Goal: Task Accomplishment & Management: Use online tool/utility

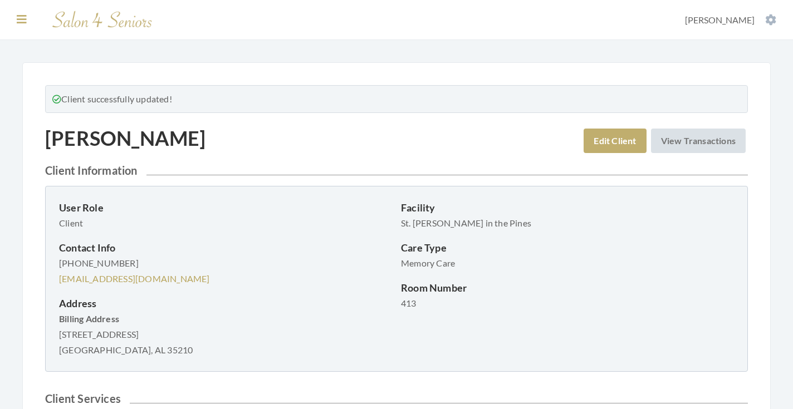
click at [23, 17] on icon at bounding box center [22, 19] width 10 height 11
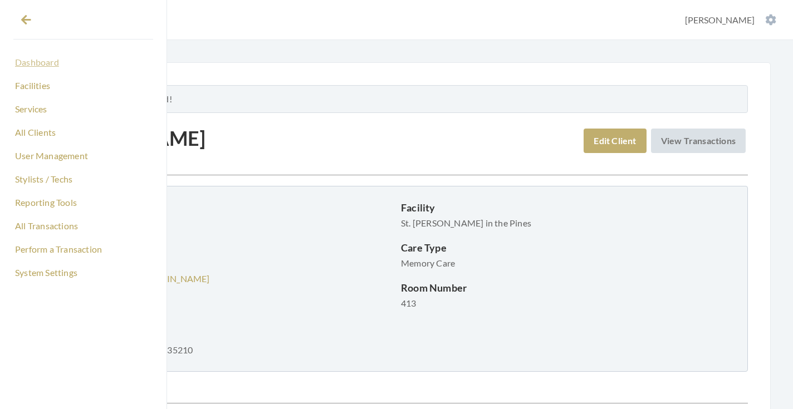
click at [28, 61] on link "Dashboard" at bounding box center [83, 62] width 140 height 19
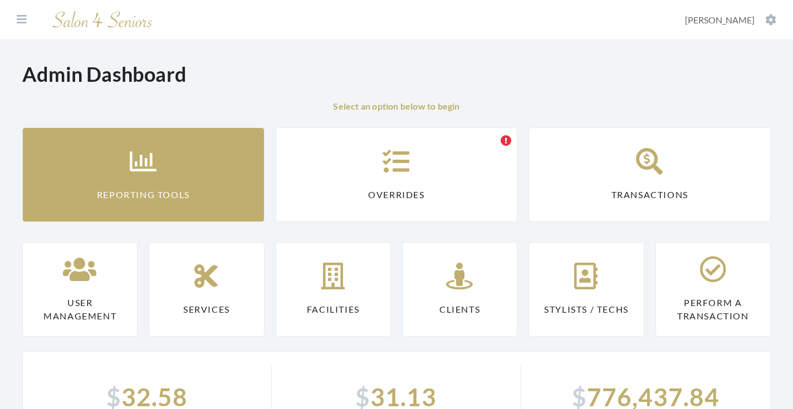
drag, startPoint x: 0, startPoint y: 0, endPoint x: 160, endPoint y: 151, distance: 220.3
click at [160, 151] on link "Reporting Tools" at bounding box center [143, 175] width 242 height 95
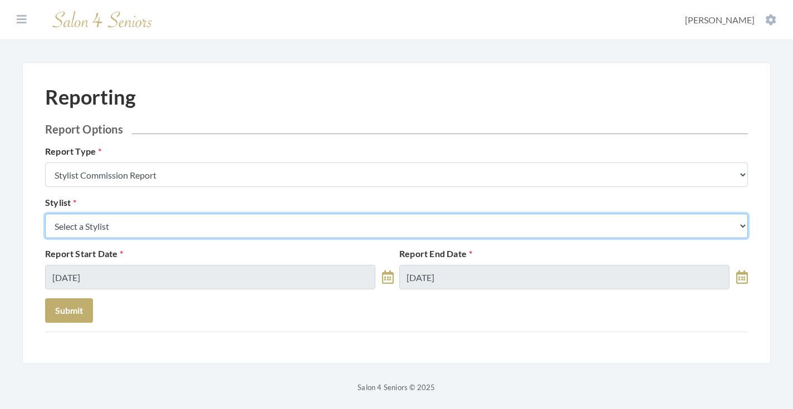
click at [175, 230] on select "Select a Stylist Alaina Krumm Alisha Teasley Anna White Ashley Venable Cassie B…" at bounding box center [396, 226] width 703 height 25
select select "26"
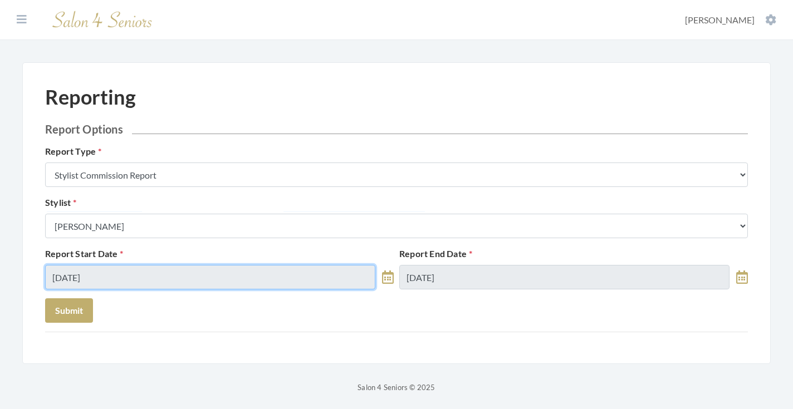
click at [134, 278] on input "09/14/2025" at bounding box center [210, 277] width 330 height 25
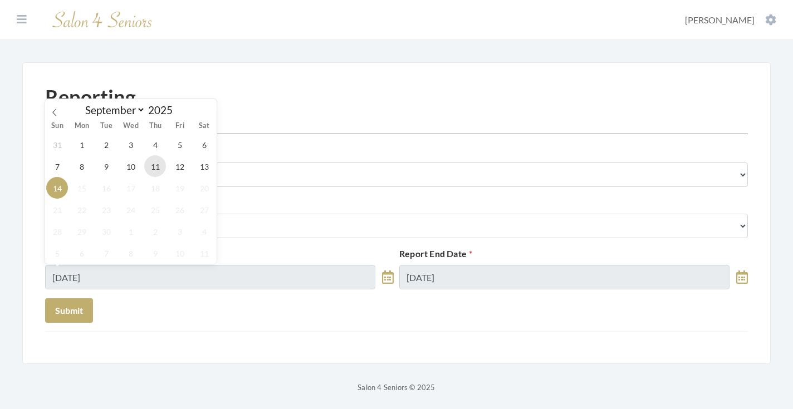
click at [152, 169] on span "11" at bounding box center [155, 166] width 22 height 22
type input "[DATE]"
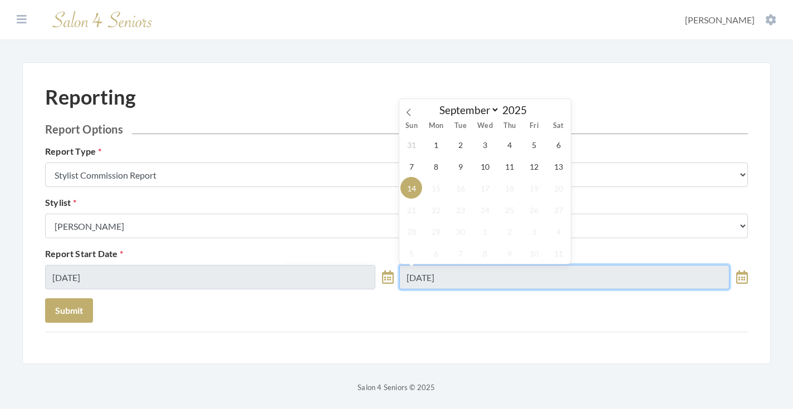
click at [497, 268] on input "09/14/2025" at bounding box center [564, 277] width 330 height 25
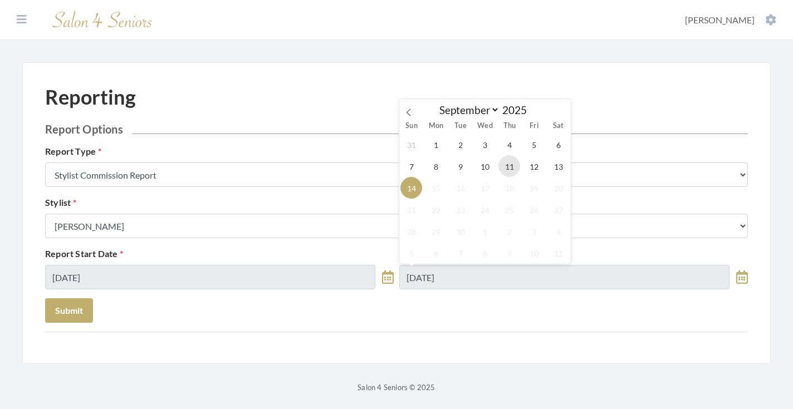
click at [510, 169] on span "11" at bounding box center [510, 166] width 22 height 22
type input "[DATE]"
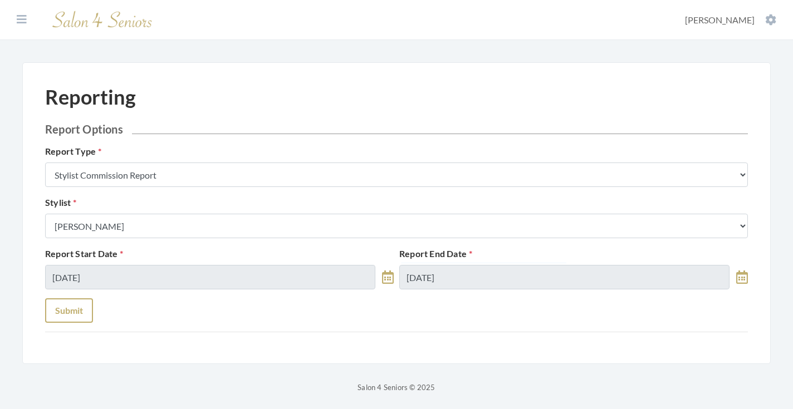
click at [77, 307] on button "Submit" at bounding box center [69, 311] width 48 height 25
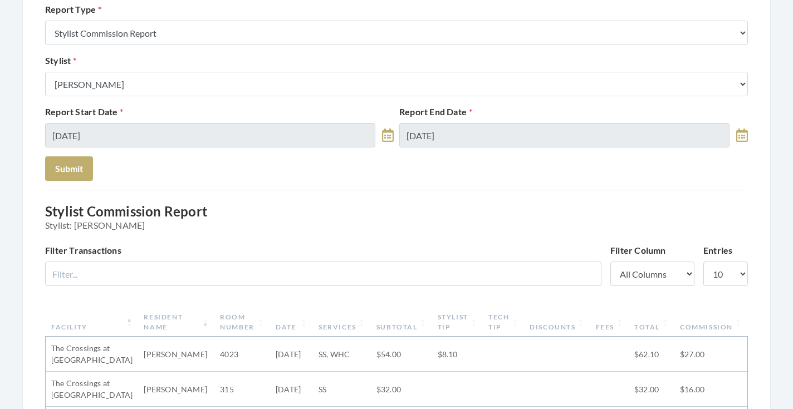
scroll to position [85, 0]
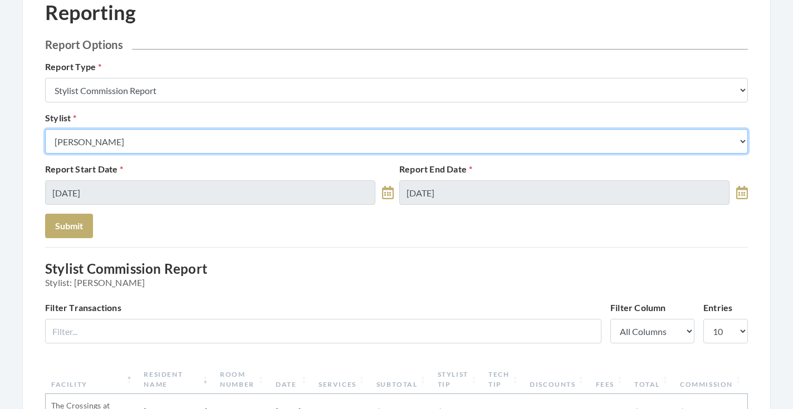
select select "18"
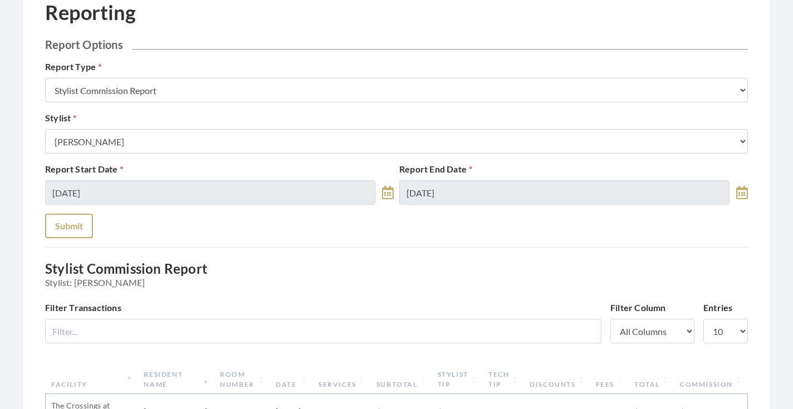
click at [75, 232] on button "Submit" at bounding box center [69, 226] width 48 height 25
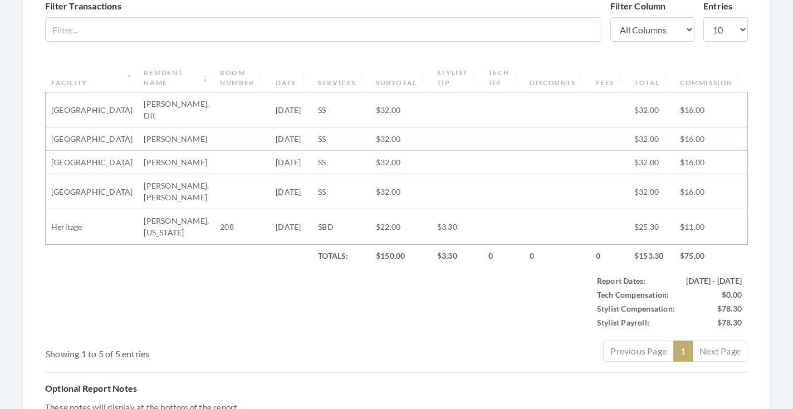
scroll to position [152, 0]
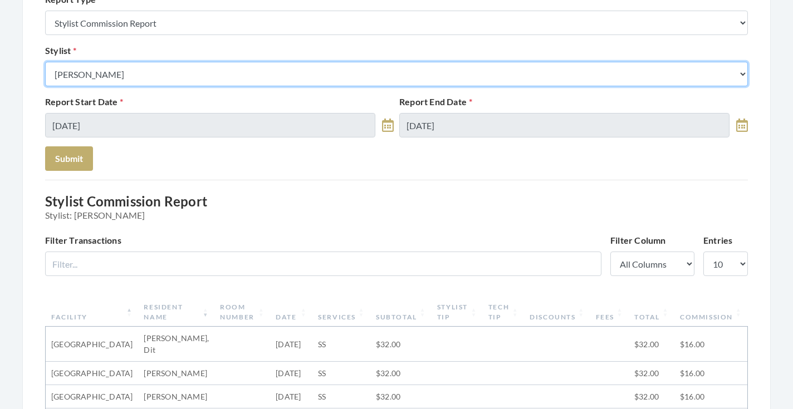
select select "13"
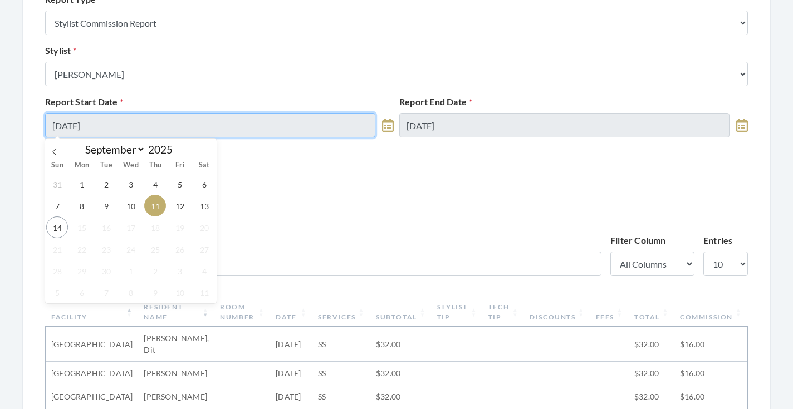
click at [288, 126] on input "[DATE]" at bounding box center [210, 125] width 330 height 25
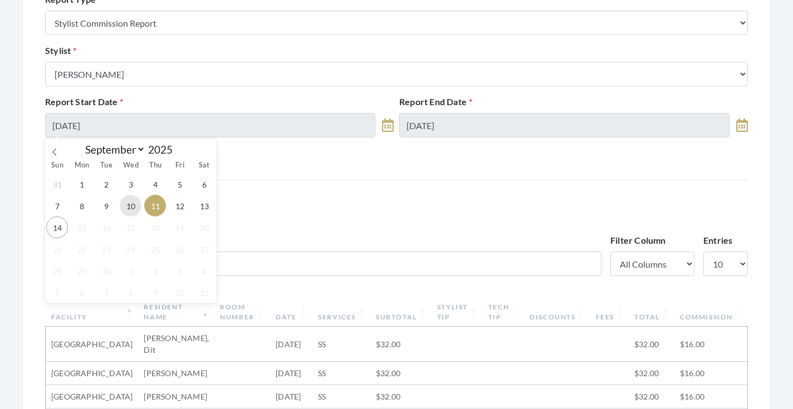
click at [141, 204] on span "10" at bounding box center [131, 206] width 22 height 22
type input "09/10/2025"
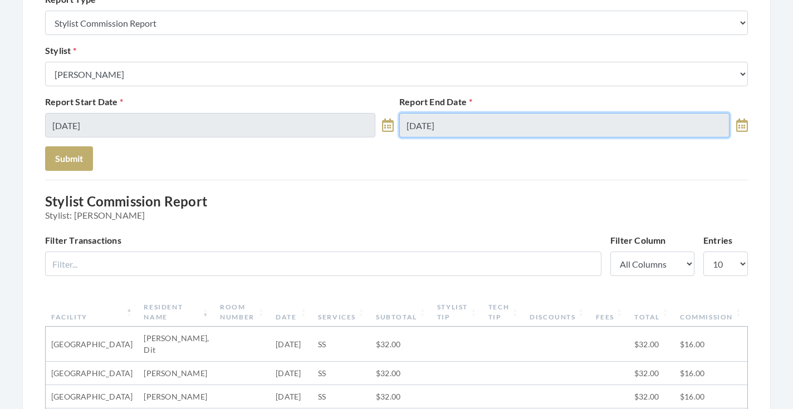
click at [437, 135] on input "[DATE]" at bounding box center [564, 125] width 330 height 25
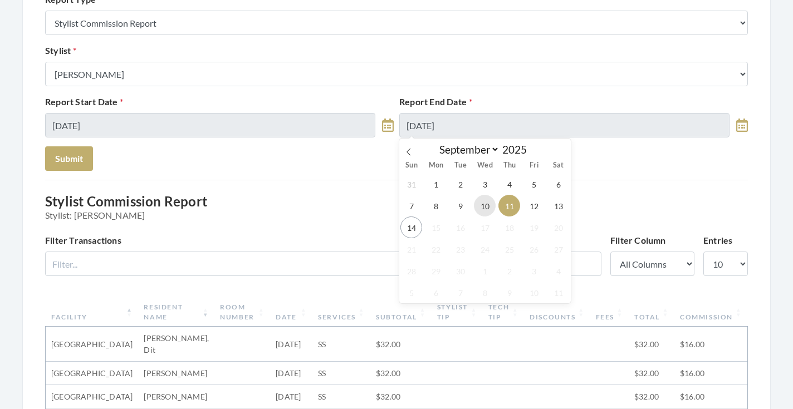
click at [484, 213] on span "10" at bounding box center [485, 206] width 22 height 22
type input "09/10/2025"
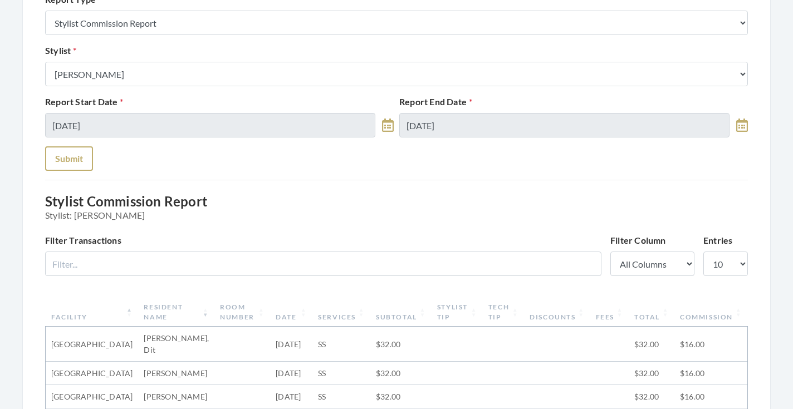
click at [82, 158] on button "Submit" at bounding box center [69, 159] width 48 height 25
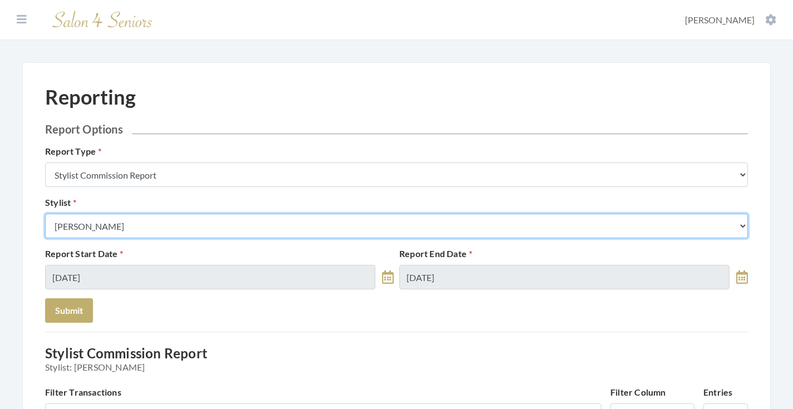
select select "176"
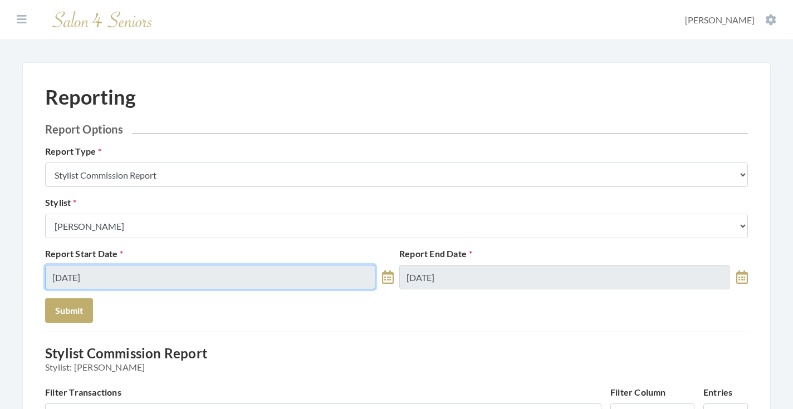
click at [158, 275] on input "09/10/2025" at bounding box center [210, 277] width 330 height 25
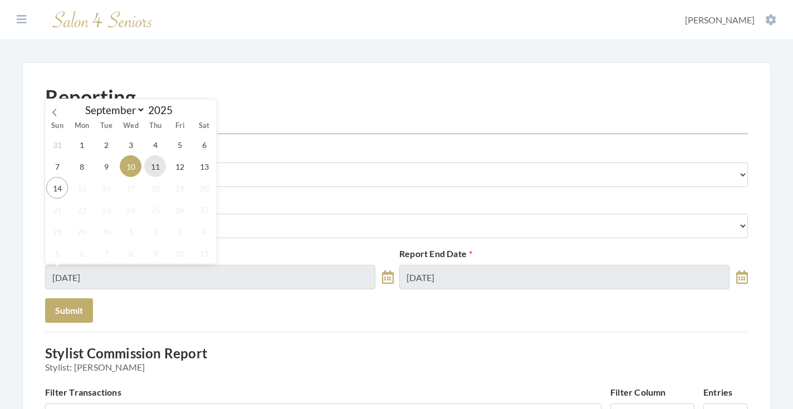
click at [156, 163] on span "11" at bounding box center [155, 166] width 22 height 22
type input "[DATE]"
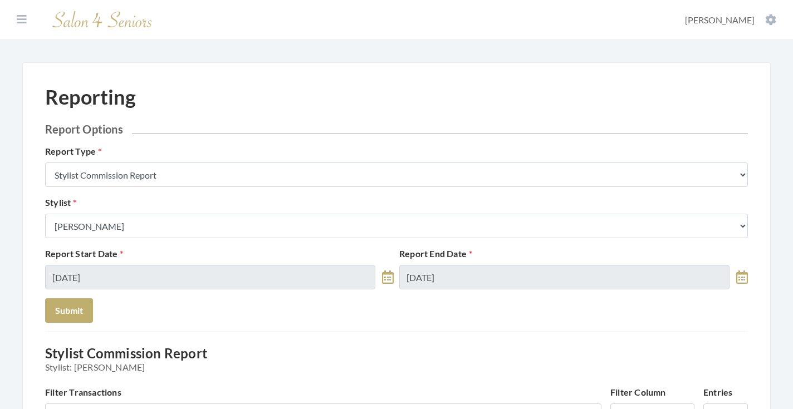
click at [431, 290] on div "Report Start Date 09/11/2025 Report End Date 09/10/2025" at bounding box center [396, 272] width 709 height 51
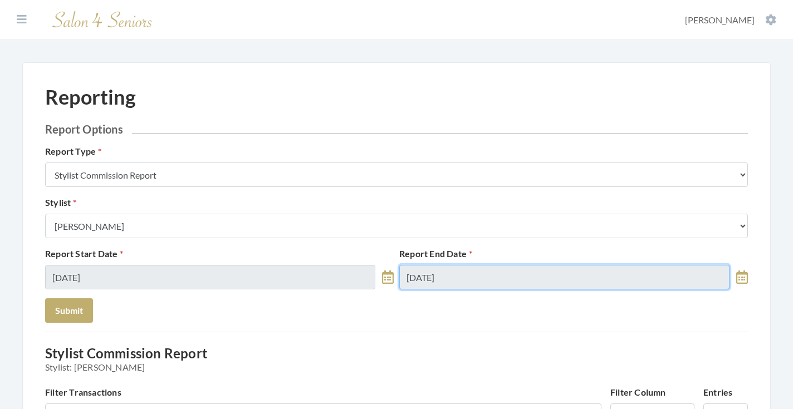
click at [422, 280] on input "09/10/2025" at bounding box center [564, 277] width 330 height 25
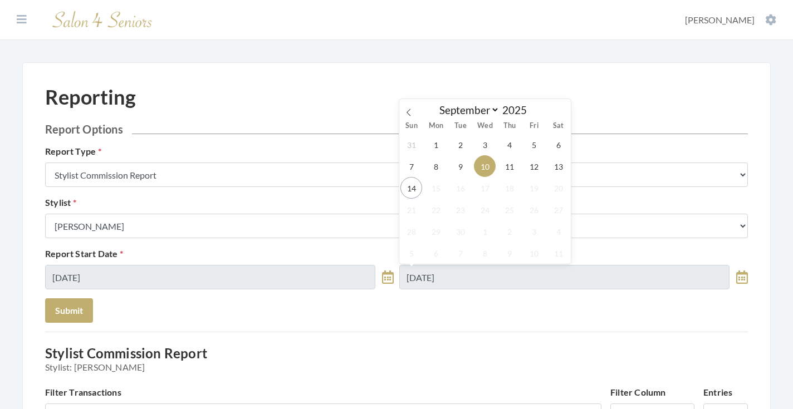
click at [521, 170] on div "31 1 2 3 4 5 6 7 8 9 10 11 12 13 14 15 16 17 18 19 20 21 22 23 24 25 26 27 28 2…" at bounding box center [485, 199] width 172 height 130
click at [518, 170] on span "11" at bounding box center [510, 166] width 22 height 22
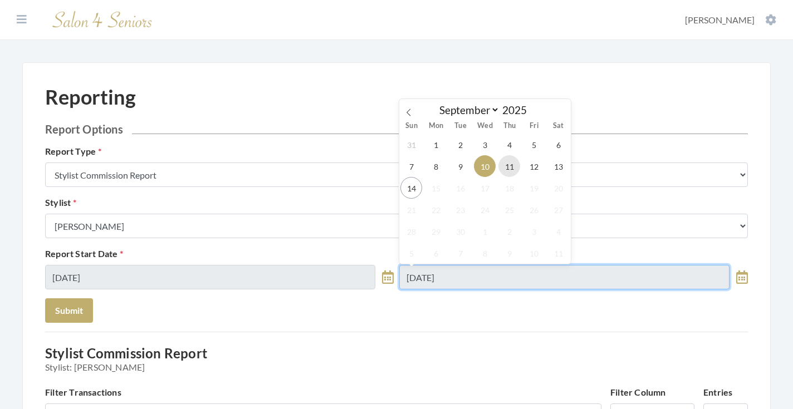
type input "09/11/2025"
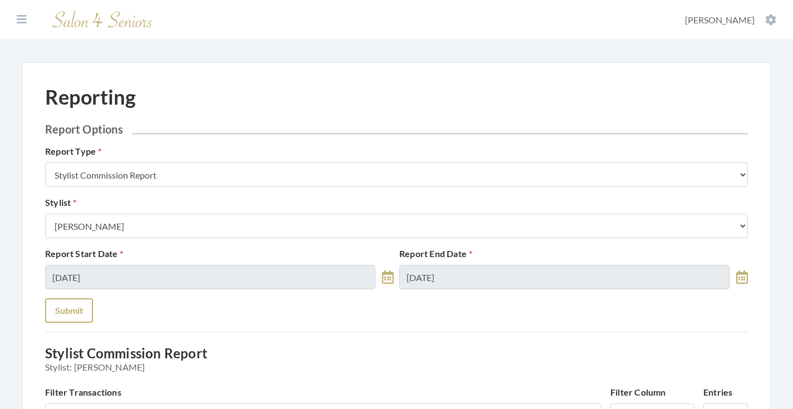
click at [71, 309] on button "Submit" at bounding box center [69, 311] width 48 height 25
click at [22, 14] on icon at bounding box center [22, 19] width 10 height 11
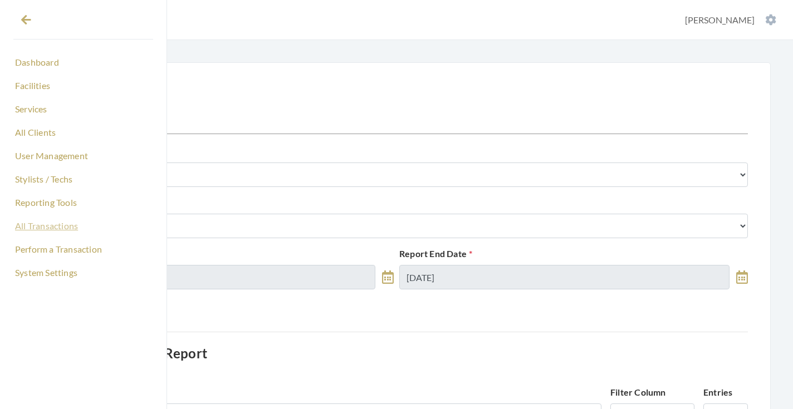
click at [37, 232] on link "All Transactions" at bounding box center [83, 226] width 140 height 19
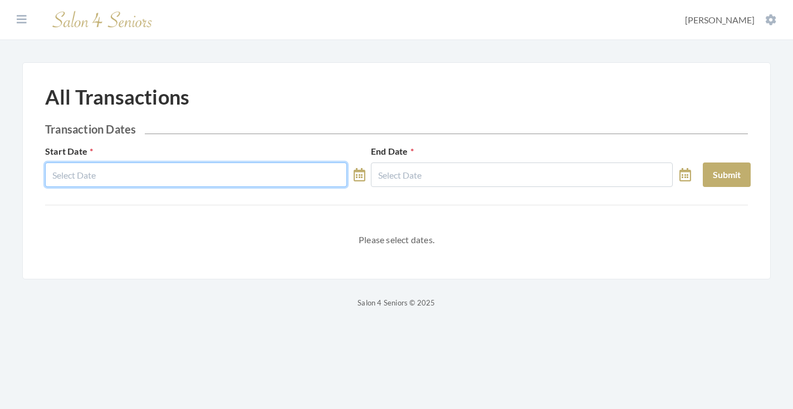
click at [172, 184] on body "Dashboard Facilities Services All Clients User Management Stylists / Techs Repo…" at bounding box center [396, 155] width 793 height 310
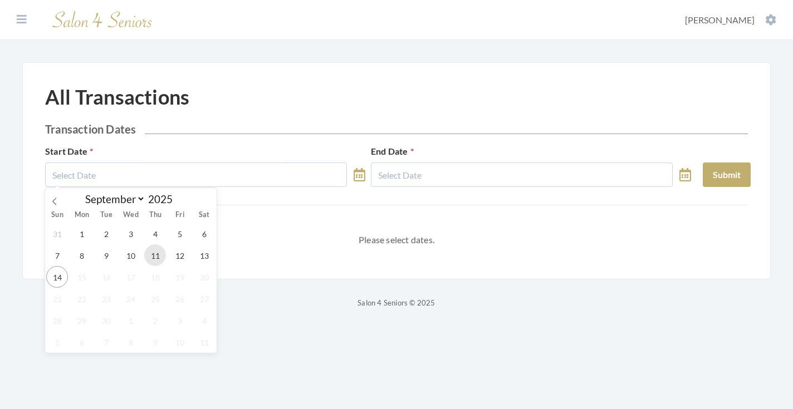
click at [160, 261] on span "11" at bounding box center [155, 256] width 22 height 22
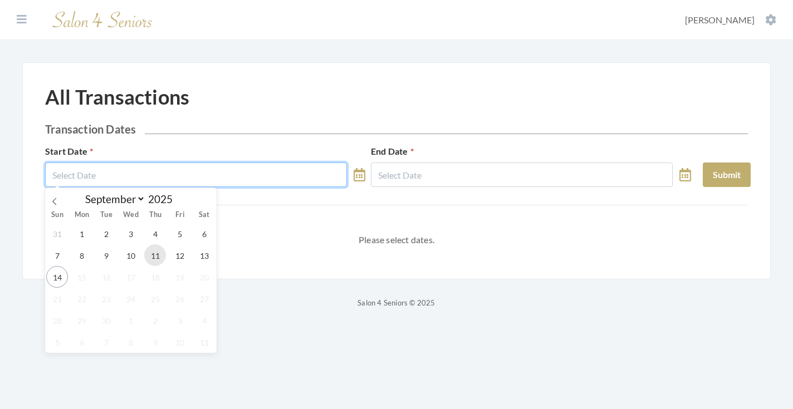
type input "[DATE]"
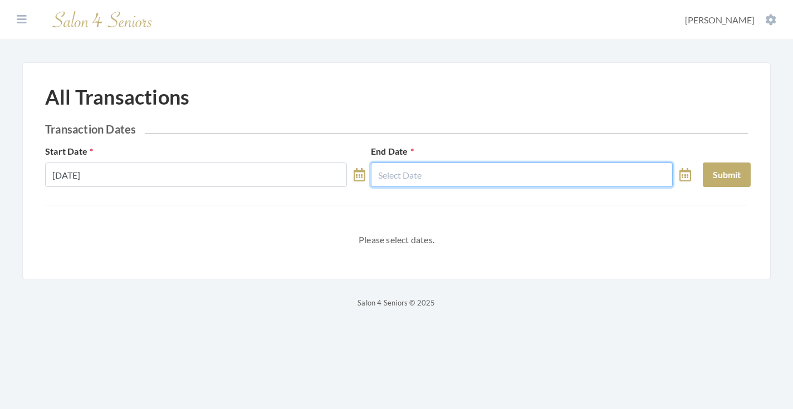
click at [411, 171] on input "text" at bounding box center [522, 175] width 302 height 25
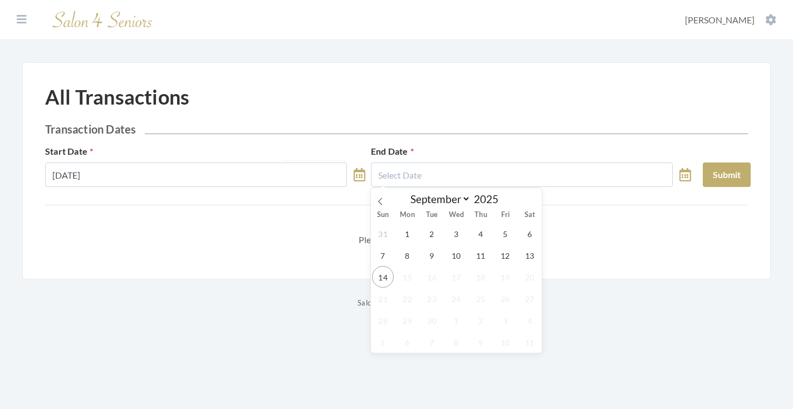
click at [473, 245] on div "31 1 2 3 4 5 6 7 8 9 10 11 12 13 14 15 16 17 18 19 20 21 22 23 24 25 26 27 28 2…" at bounding box center [457, 288] width 172 height 130
click at [478, 257] on span "11" at bounding box center [481, 256] width 22 height 22
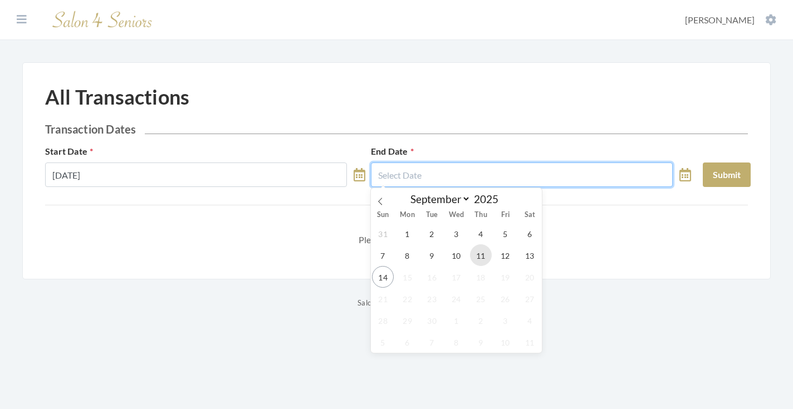
type input "[DATE]"
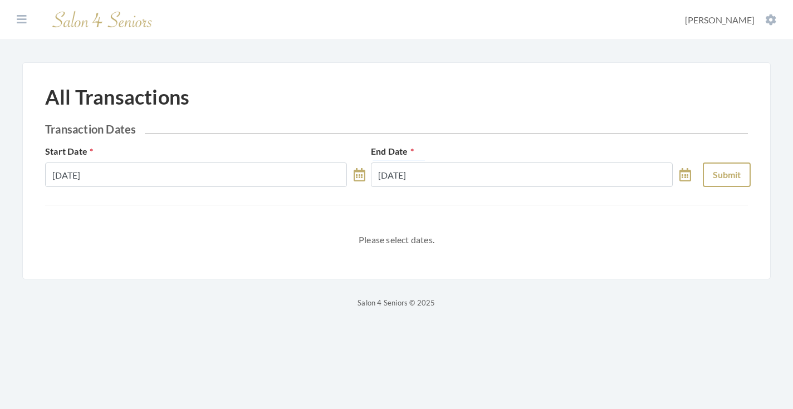
click at [711, 169] on button "Submit" at bounding box center [727, 175] width 48 height 25
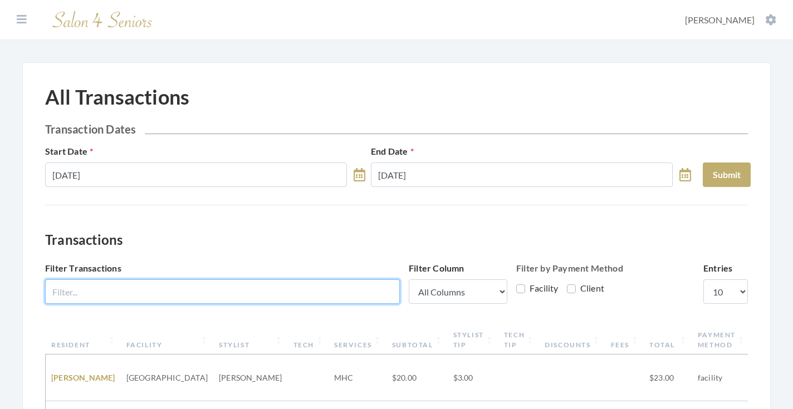
click at [299, 283] on input "Filter Transactions" at bounding box center [222, 292] width 355 height 25
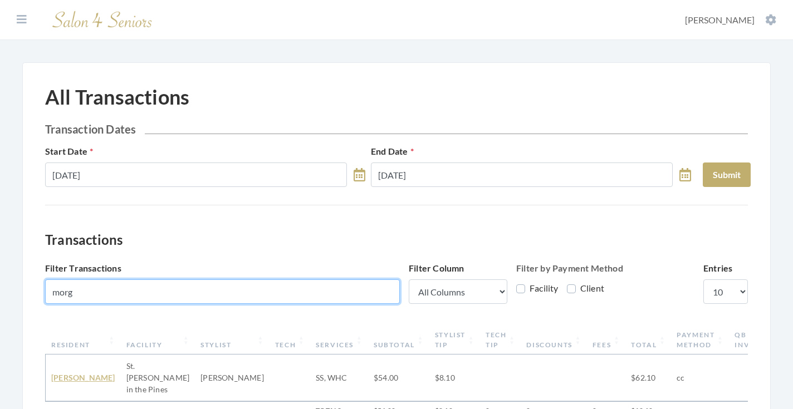
type input "morg"
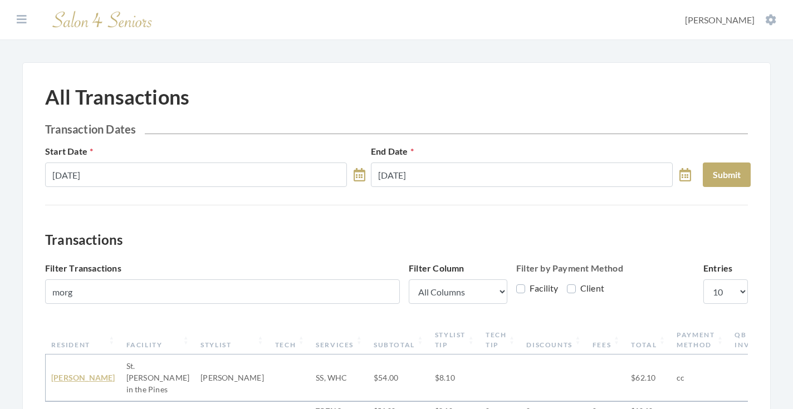
click at [74, 373] on link "MARY B MORGAN" at bounding box center [83, 377] width 64 height 9
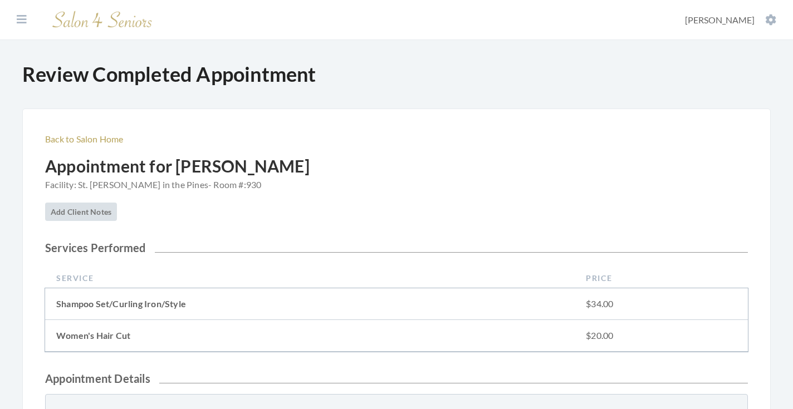
scroll to position [7, 0]
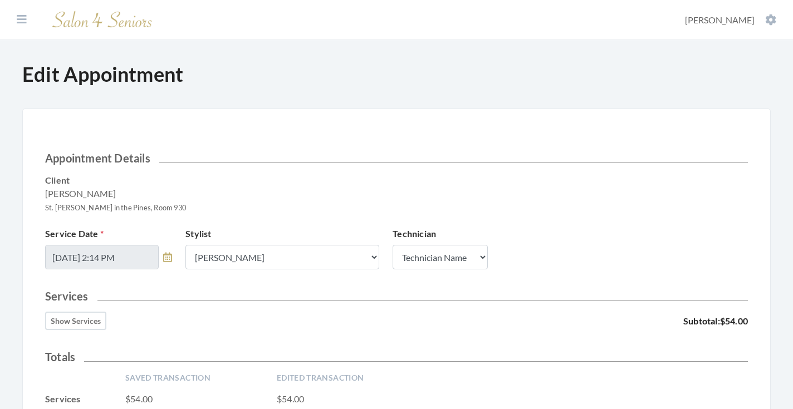
click at [89, 312] on button "Show Services" at bounding box center [75, 321] width 61 height 18
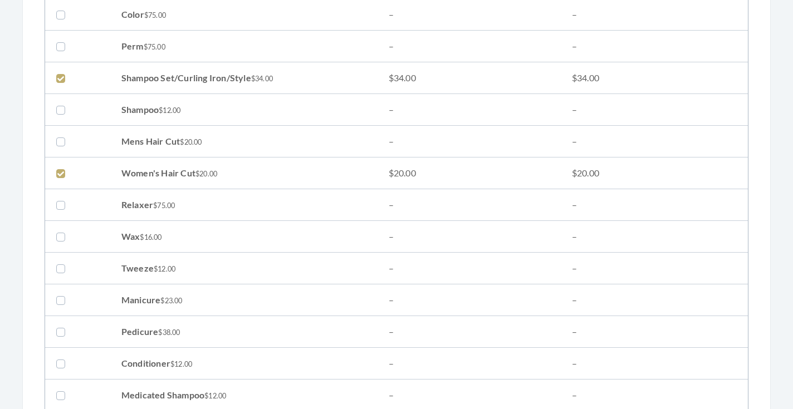
scroll to position [448, 0]
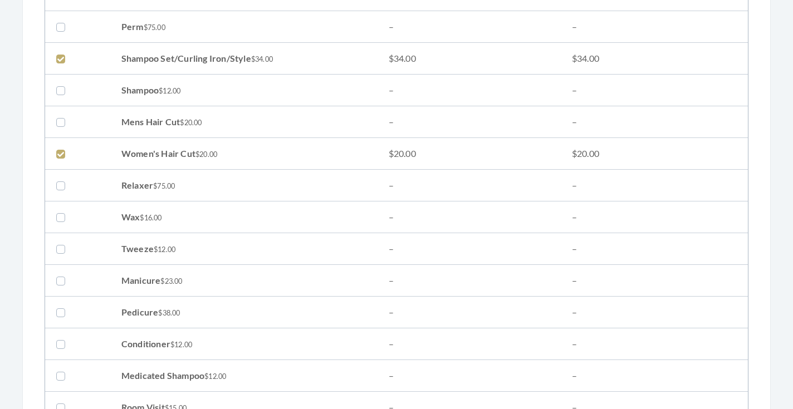
click at [65, 58] on label at bounding box center [62, 58] width 13 height 13
checkbox input "false"
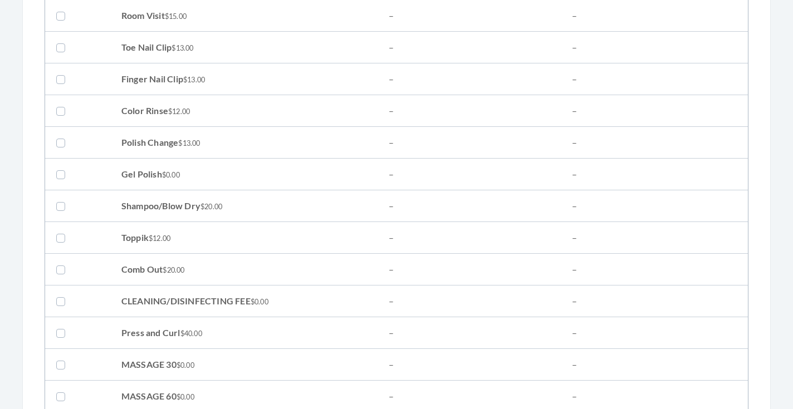
scroll to position [861, 0]
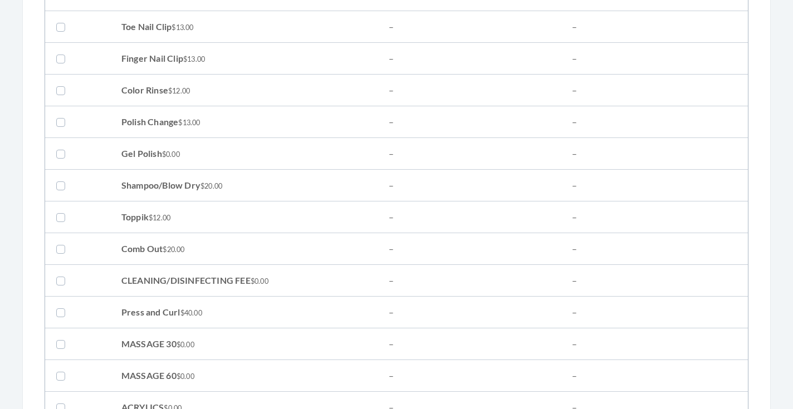
click at [64, 183] on label at bounding box center [62, 185] width 13 height 13
checkbox input "true"
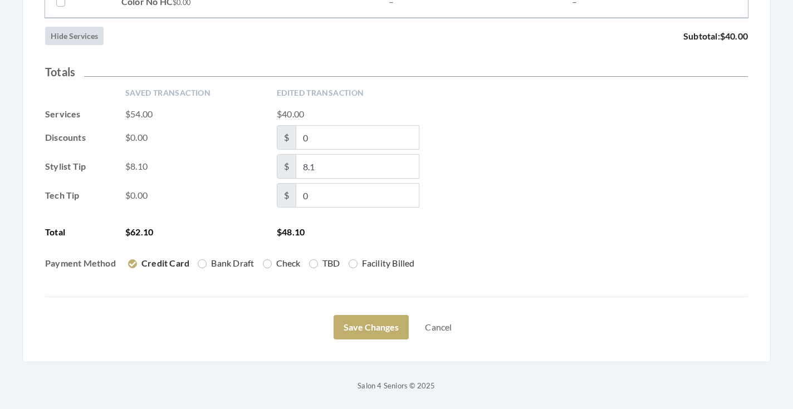
scroll to position [1871, 0]
drag, startPoint x: 343, startPoint y: 169, endPoint x: 291, endPoint y: 167, distance: 51.3
click at [291, 167] on span "$ 8.1" at bounding box center [348, 166] width 143 height 25
type input "7.20"
click at [489, 164] on div "Stylist Tip $8.10 $ 7.20" at bounding box center [396, 166] width 703 height 25
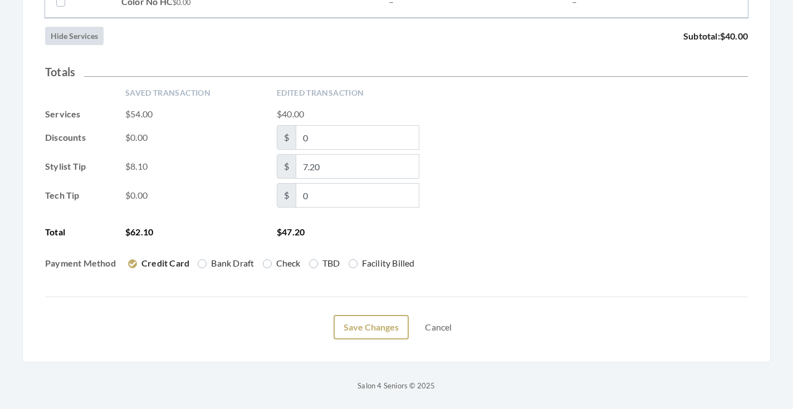
click at [378, 325] on button "Save Changes" at bounding box center [371, 327] width 75 height 25
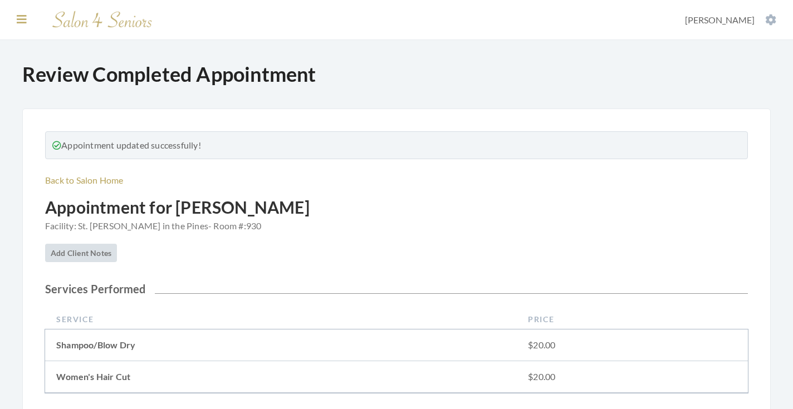
click at [21, 19] on icon at bounding box center [22, 19] width 10 height 11
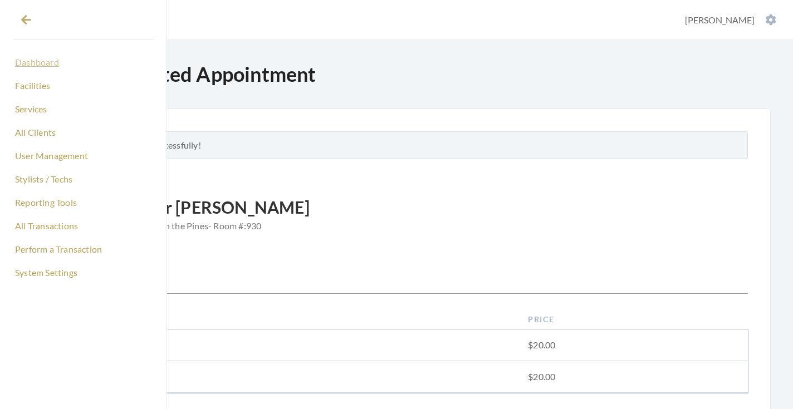
click at [48, 58] on link "Dashboard" at bounding box center [83, 62] width 140 height 19
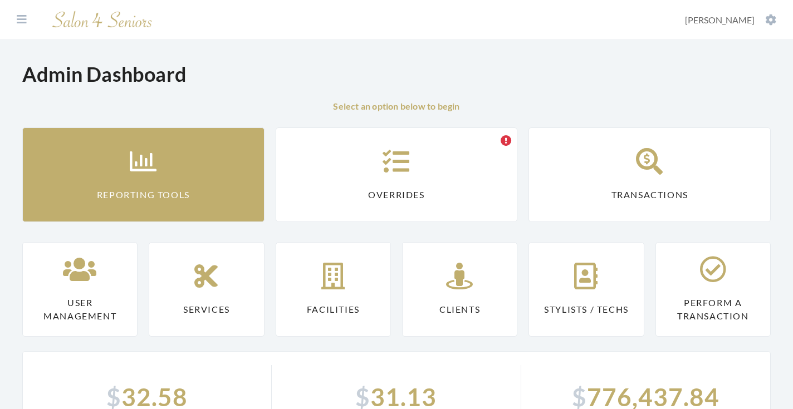
click at [132, 170] on icon at bounding box center [144, 161] width 28 height 27
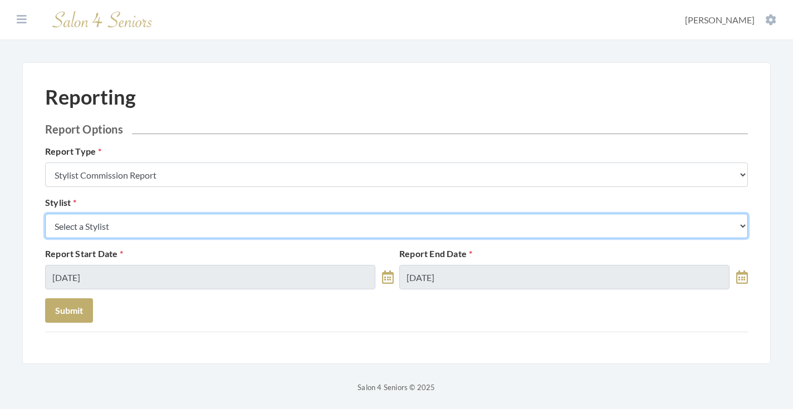
click at [150, 230] on select "Select a Stylist [PERSON_NAME] [PERSON_NAME] [PERSON_NAME] [PERSON_NAME] [PERSO…" at bounding box center [396, 226] width 703 height 25
select select "176"
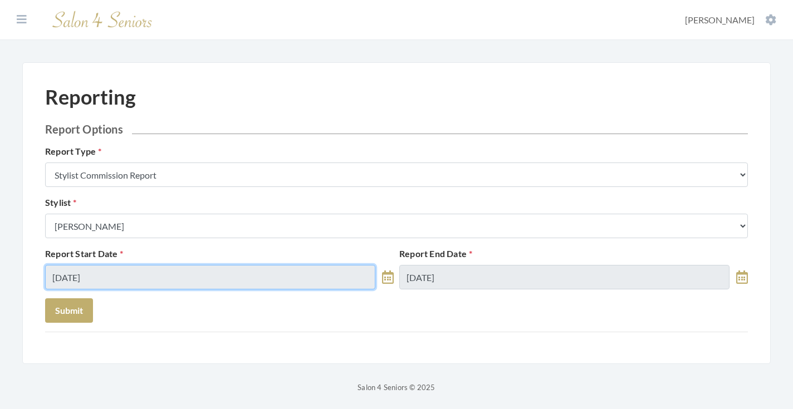
click at [91, 280] on input "09/14/2025" at bounding box center [210, 277] width 330 height 25
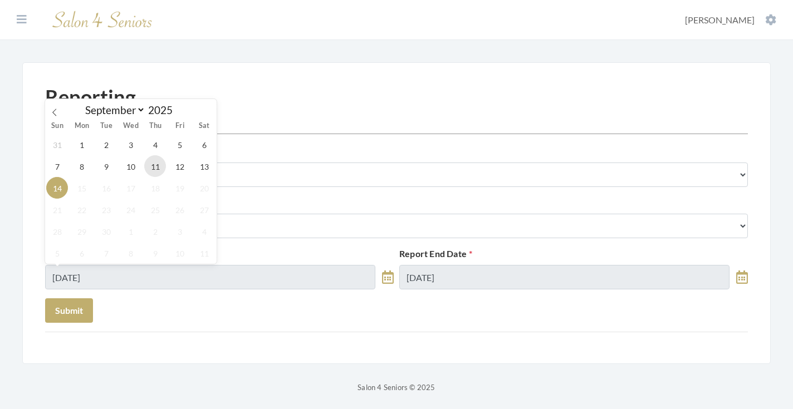
click at [150, 165] on span "11" at bounding box center [155, 166] width 22 height 22
type input "09/11/2025"
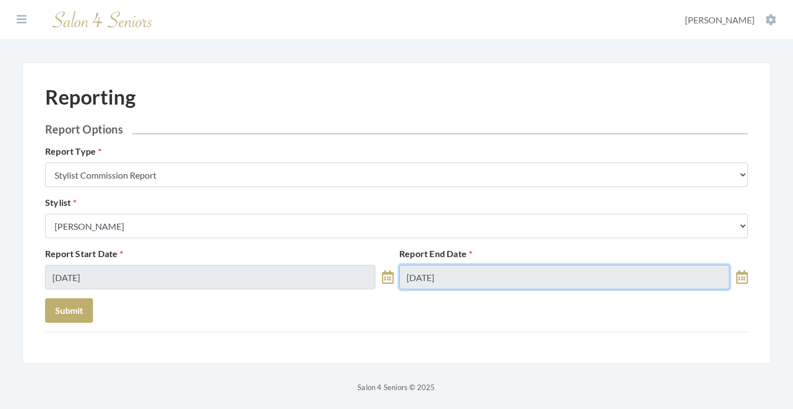
click at [418, 276] on input "09/14/2025" at bounding box center [564, 277] width 330 height 25
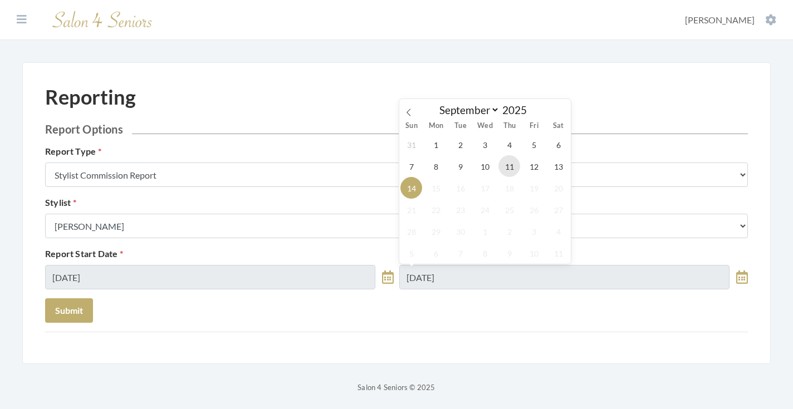
click at [517, 171] on span "11" at bounding box center [510, 166] width 22 height 22
type input "[DATE]"
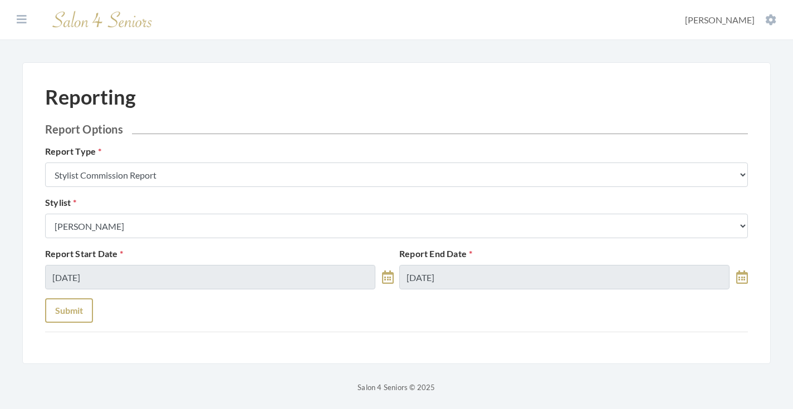
click at [82, 315] on button "Submit" at bounding box center [69, 311] width 48 height 25
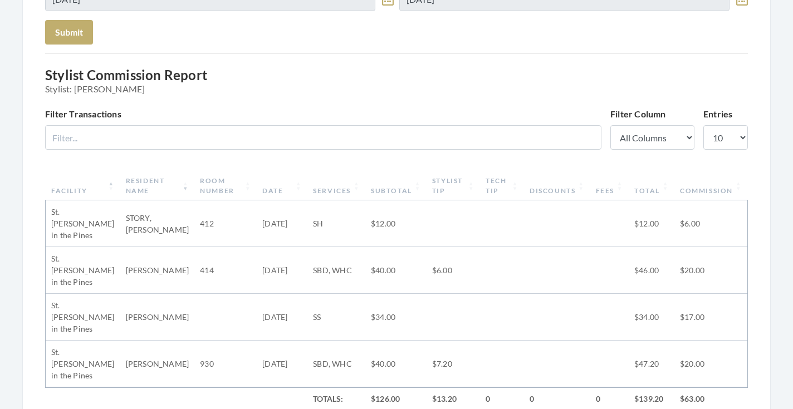
scroll to position [249, 0]
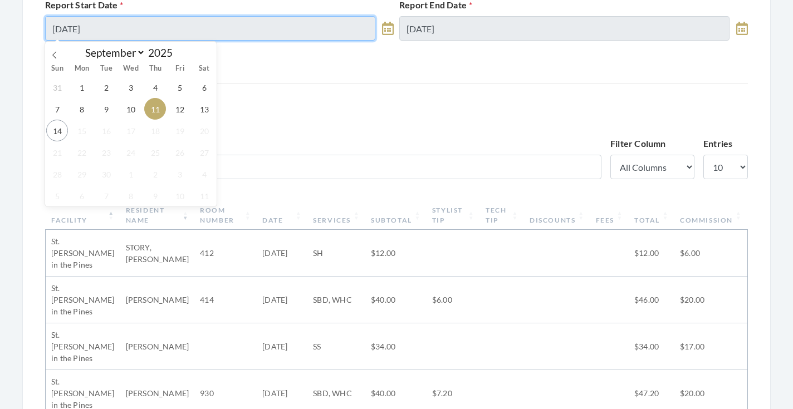
click at [300, 31] on input "[DATE]" at bounding box center [210, 28] width 330 height 25
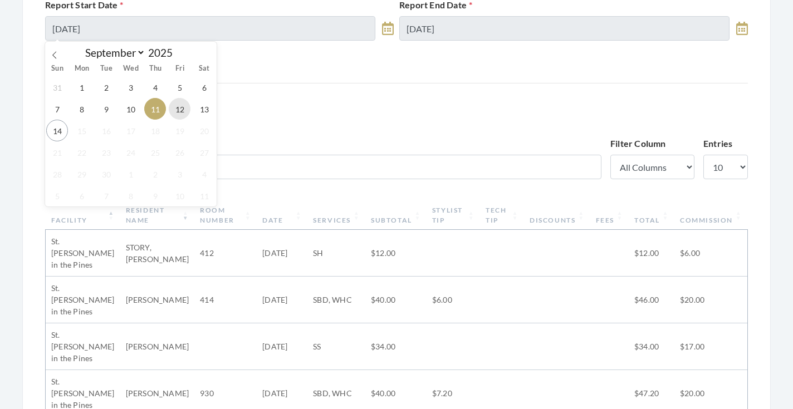
click at [175, 116] on span "12" at bounding box center [180, 109] width 22 height 22
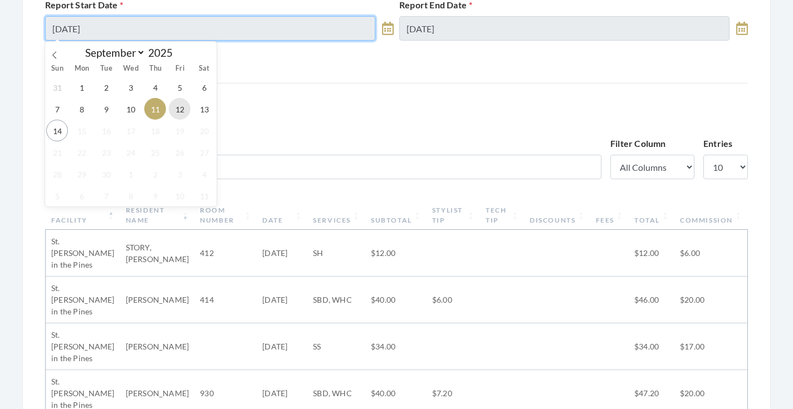
type input "09/12/2025"
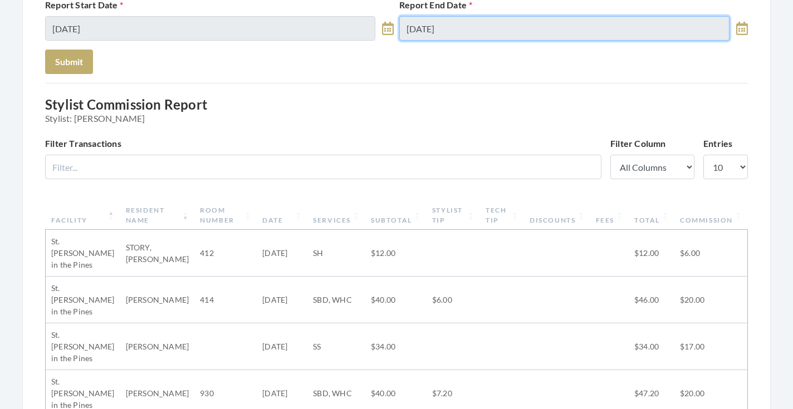
click at [546, 28] on input "[DATE]" at bounding box center [564, 28] width 330 height 25
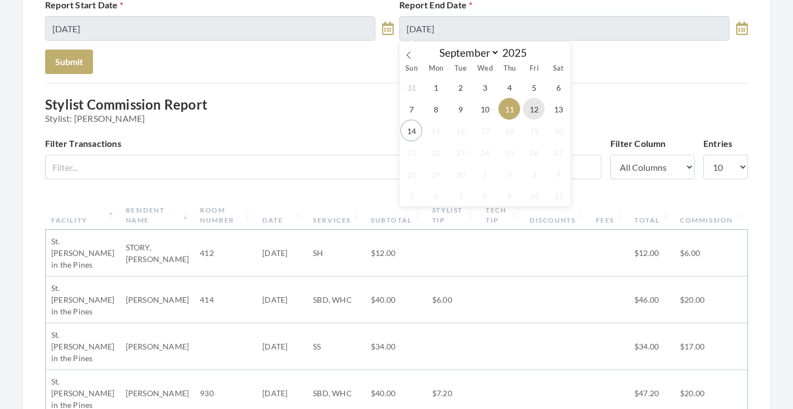
click at [530, 103] on span "12" at bounding box center [534, 109] width 22 height 22
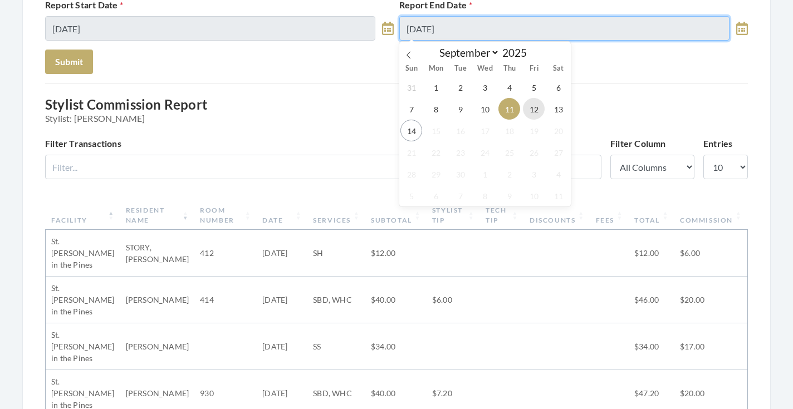
type input "[DATE]"
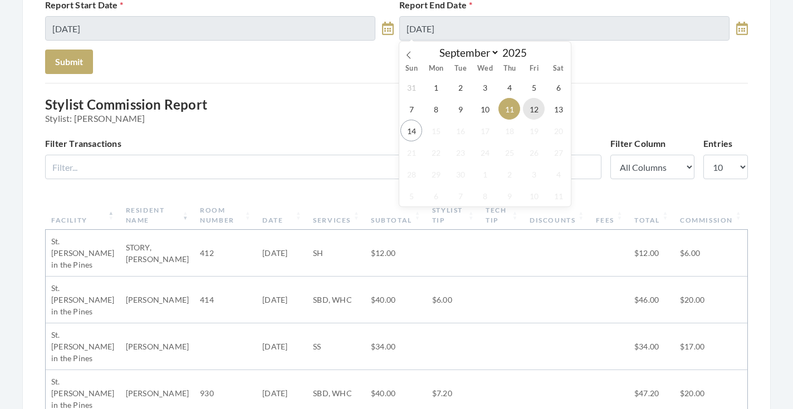
click at [530, 103] on h3 "Stylist Commission Report Stylist: Danielle Johnson" at bounding box center [396, 110] width 703 height 27
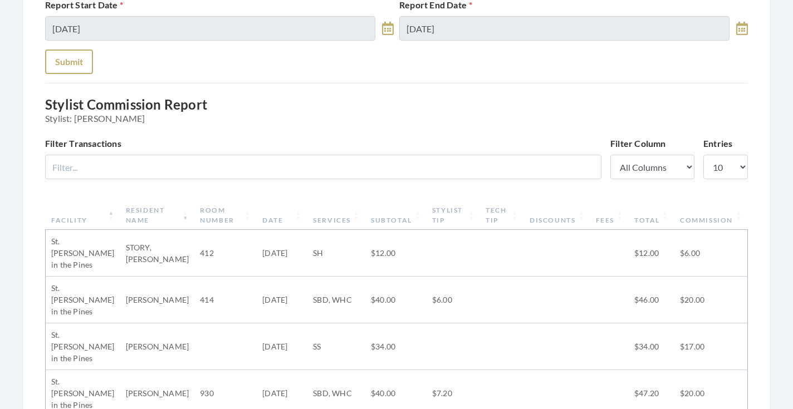
click at [78, 66] on button "Submit" at bounding box center [69, 62] width 48 height 25
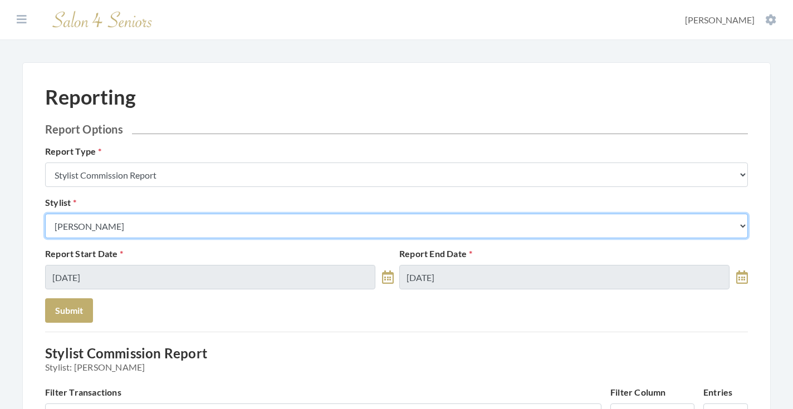
select select "115"
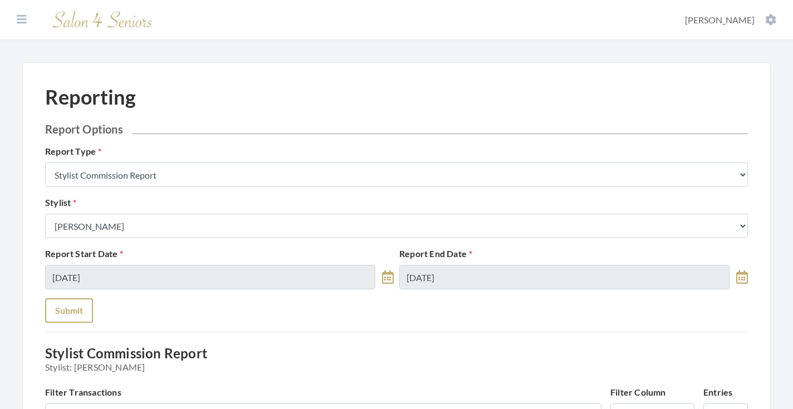
click at [69, 315] on button "Submit" at bounding box center [69, 311] width 48 height 25
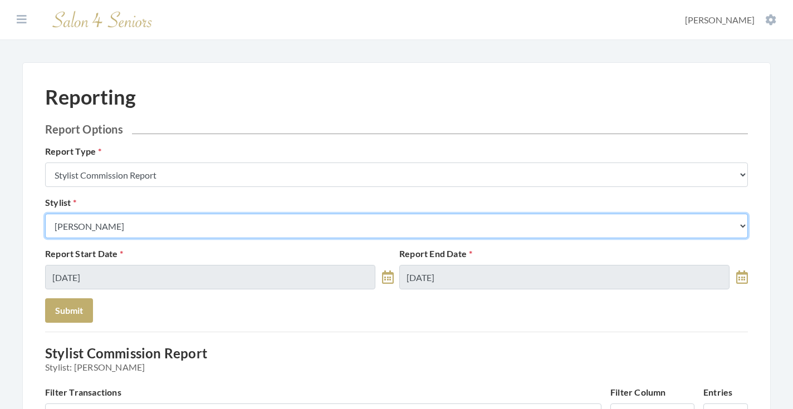
select select "13"
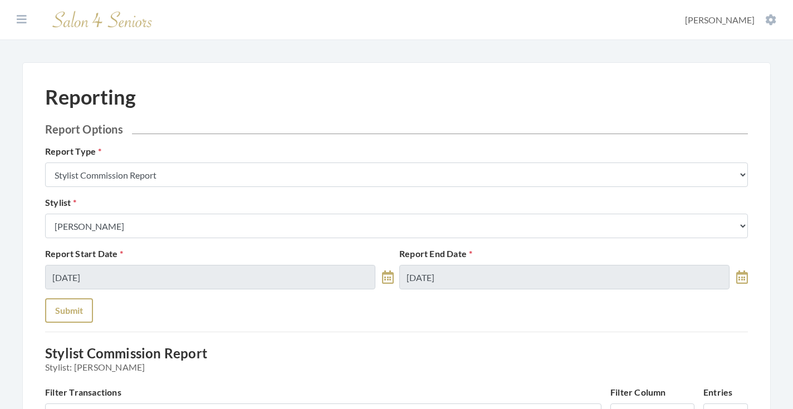
click at [78, 313] on button "Submit" at bounding box center [69, 311] width 48 height 25
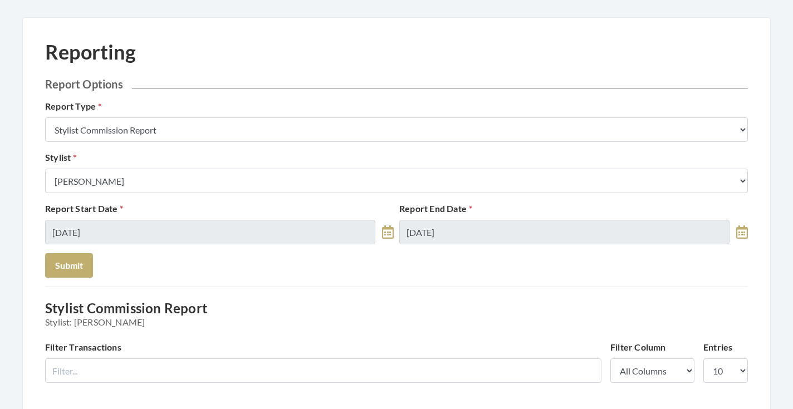
scroll to position [1, 0]
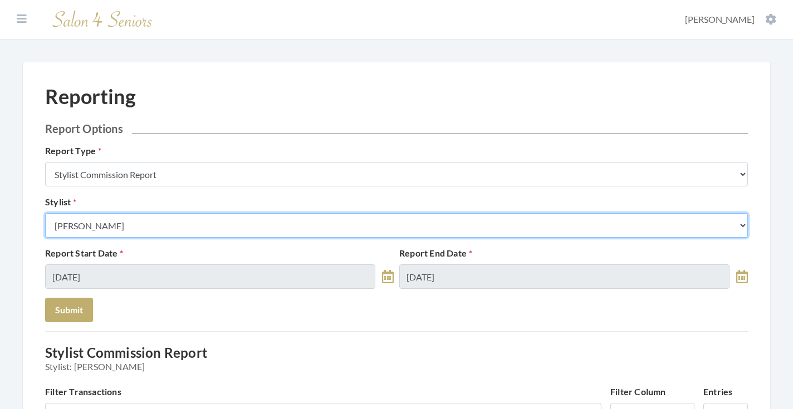
select select "44"
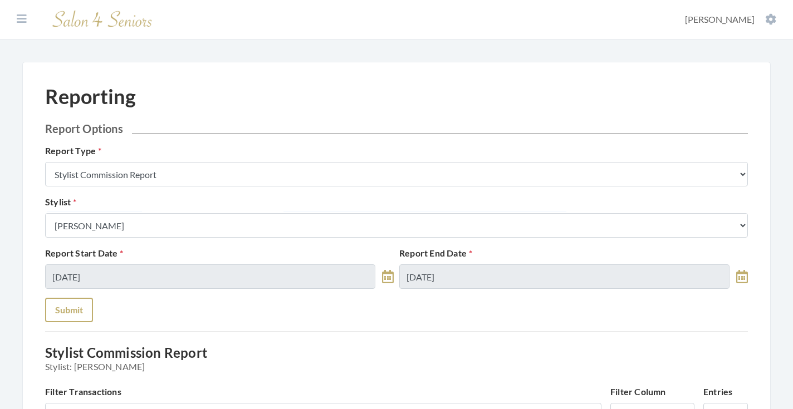
click at [86, 304] on button "Submit" at bounding box center [69, 310] width 48 height 25
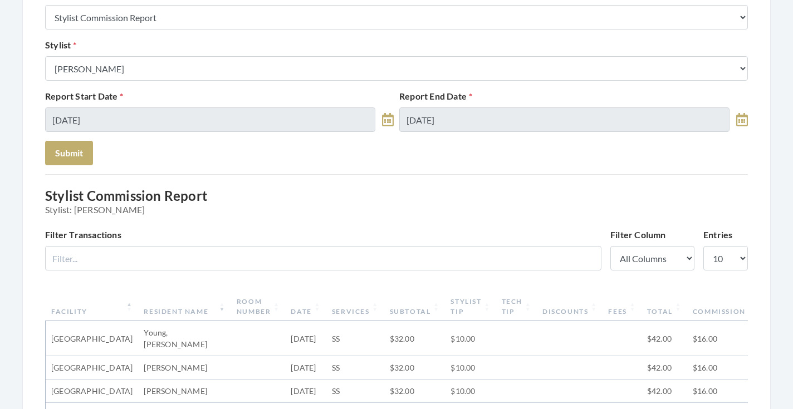
scroll to position [108, 0]
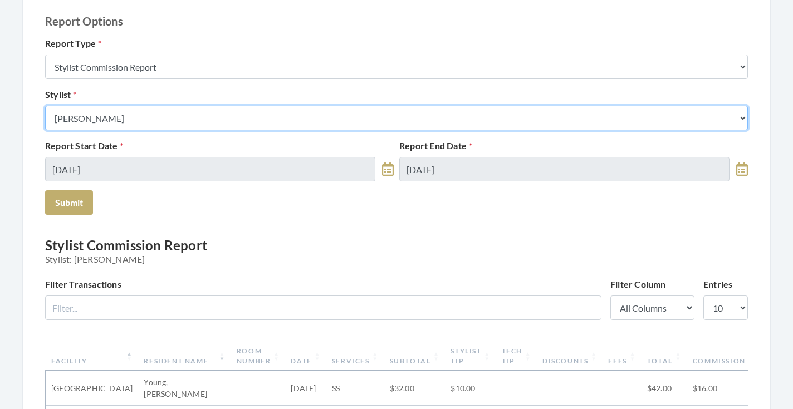
select select "18"
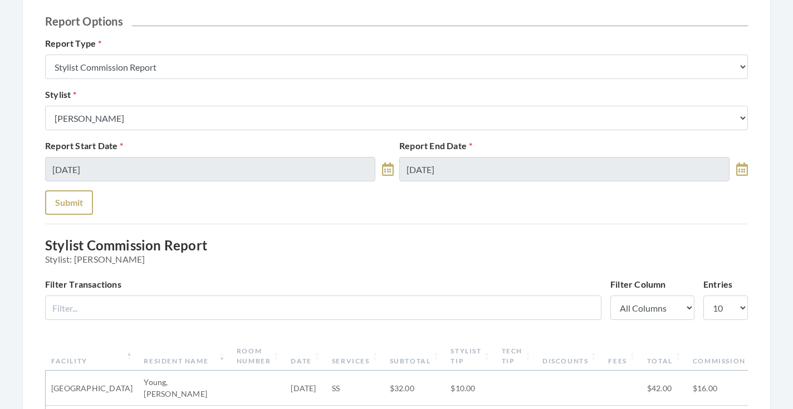
click at [79, 201] on button "Submit" at bounding box center [69, 203] width 48 height 25
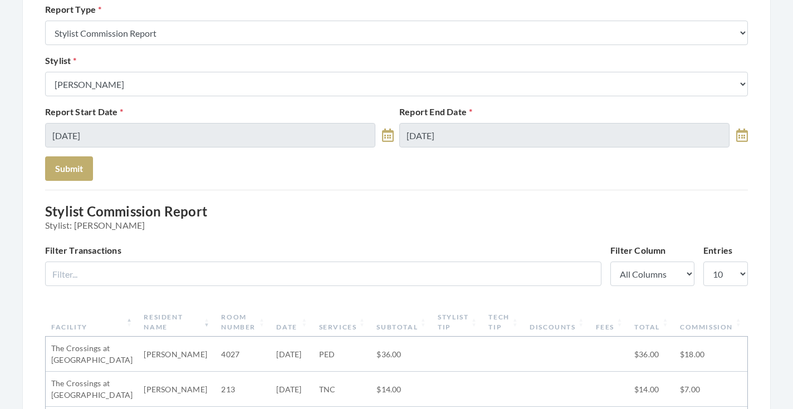
scroll to position [124, 0]
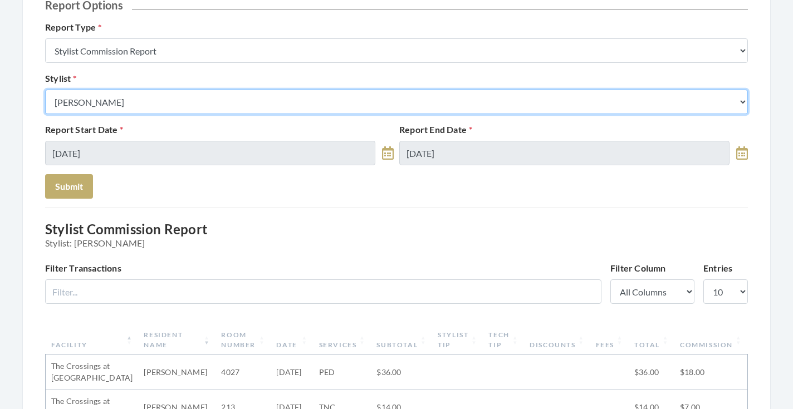
select select "28"
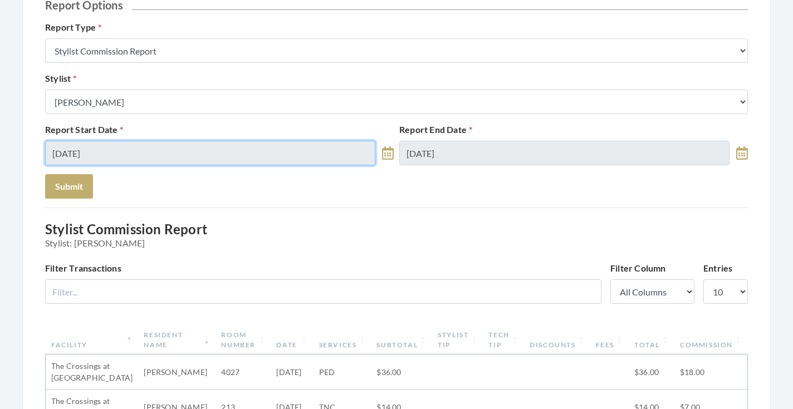
click at [177, 150] on input "[DATE]" at bounding box center [210, 153] width 330 height 25
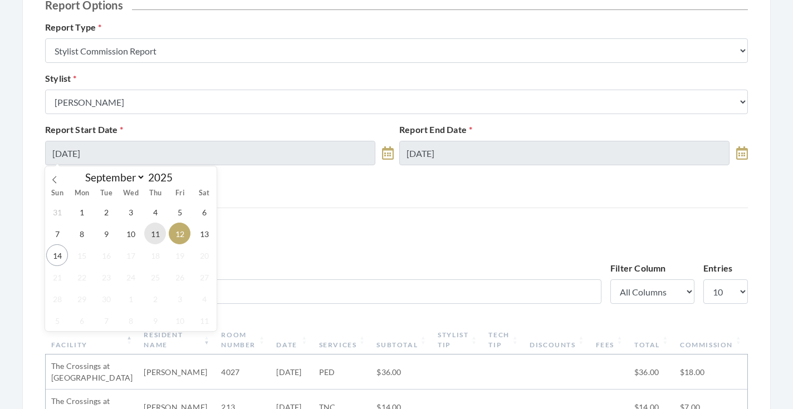
click at [152, 231] on span "11" at bounding box center [155, 234] width 22 height 22
type input "09/11/2025"
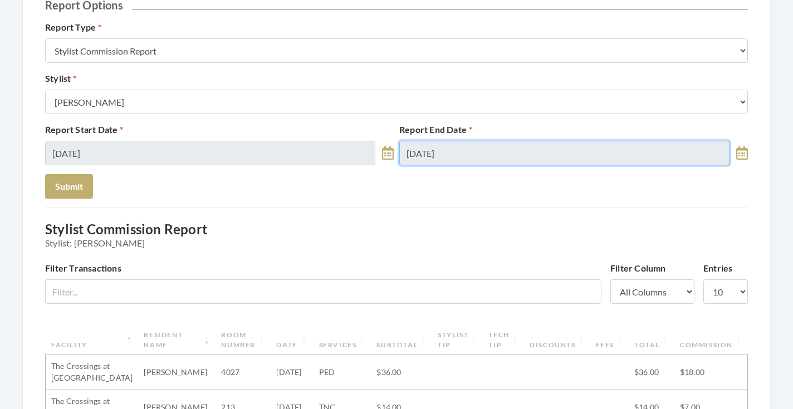
click at [430, 148] on input "[DATE]" at bounding box center [564, 153] width 330 height 25
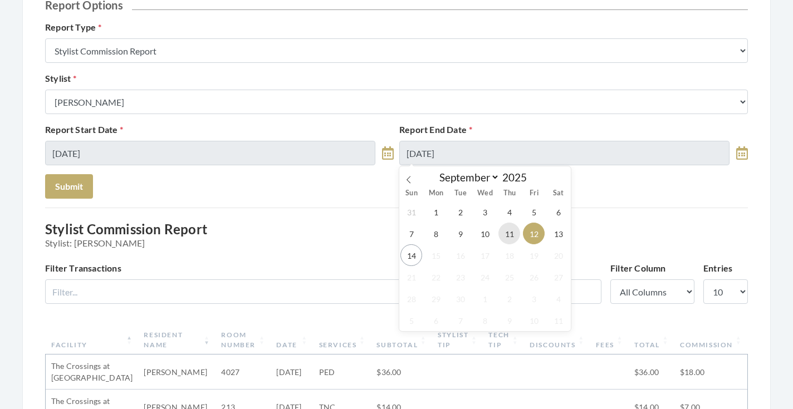
click at [507, 228] on span "11" at bounding box center [510, 234] width 22 height 22
type input "09/11/2025"
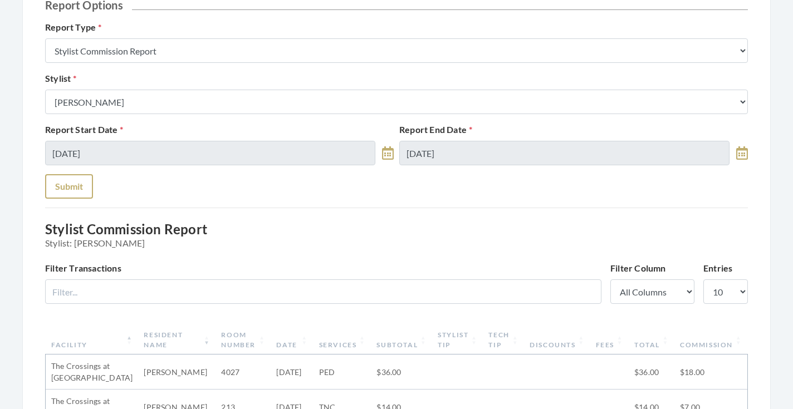
click at [82, 185] on button "Submit" at bounding box center [69, 186] width 48 height 25
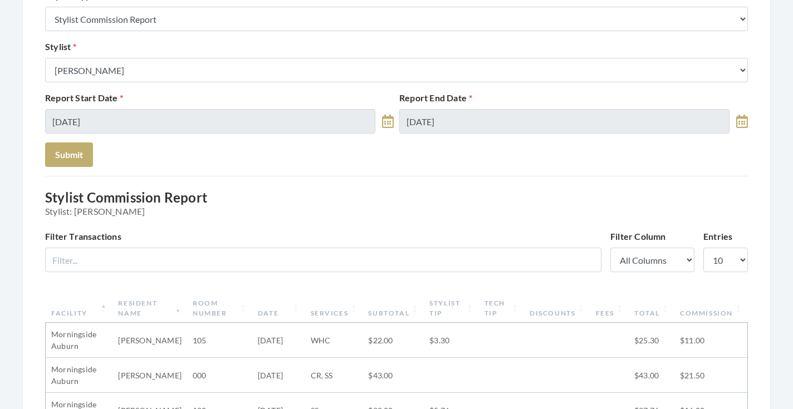
scroll to position [106, 0]
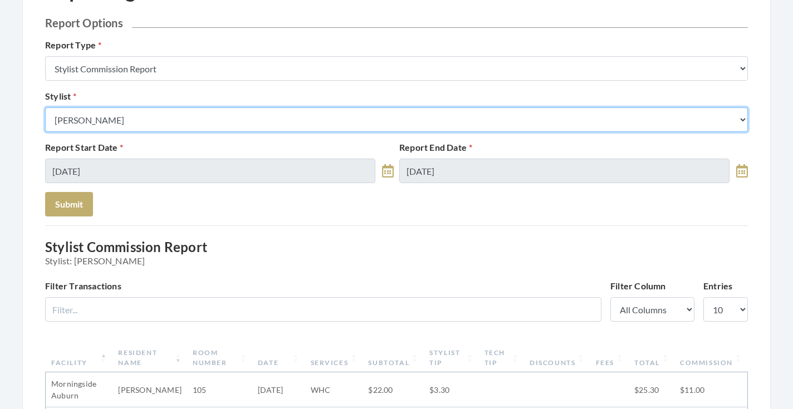
select select "146"
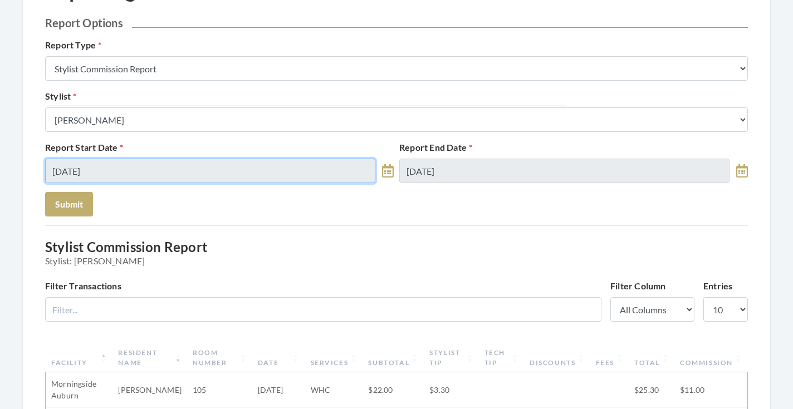
click at [155, 170] on input "[DATE]" at bounding box center [210, 171] width 330 height 25
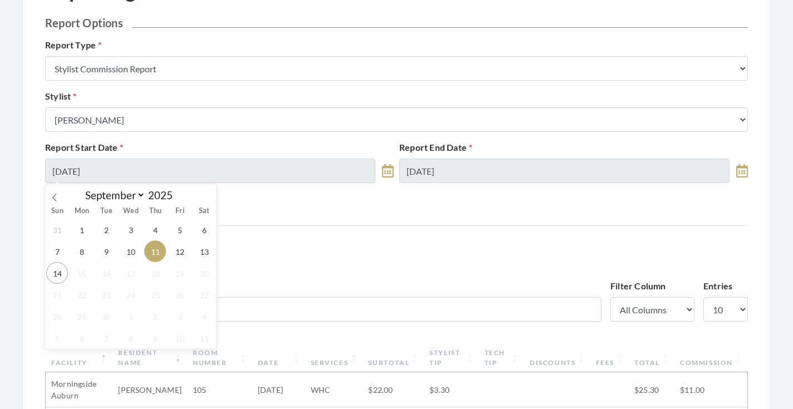
click at [168, 258] on div "31 1 2 3 4 5 6 7 8 9 10 11 12 13 14 15 16 17 18 19 20 21 22 23 24 25 26 27 28 2…" at bounding box center [131, 284] width 172 height 130
click at [174, 258] on span "12" at bounding box center [180, 252] width 22 height 22
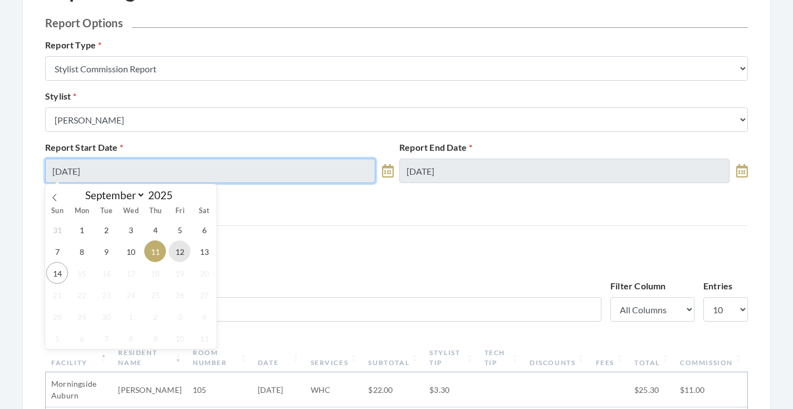
type input "[DATE]"
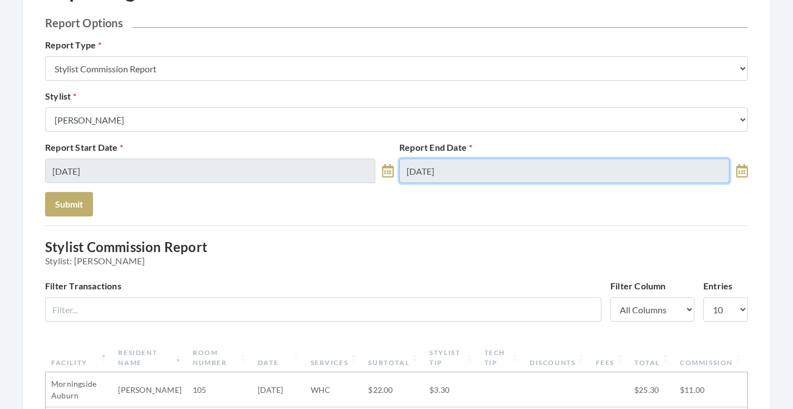
click at [444, 167] on input "09/11/2025" at bounding box center [564, 171] width 330 height 25
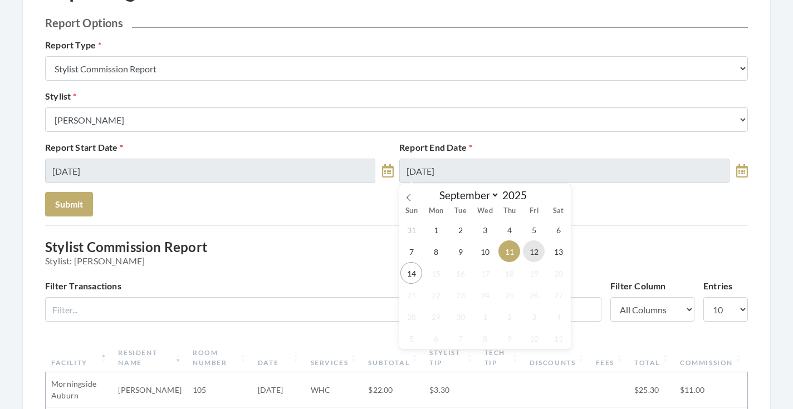
click at [533, 251] on span "12" at bounding box center [534, 252] width 22 height 22
type input "[DATE]"
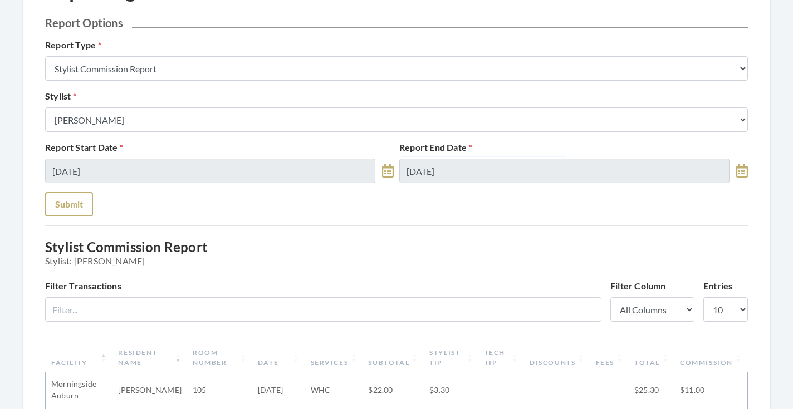
click at [83, 200] on button "Submit" at bounding box center [69, 204] width 48 height 25
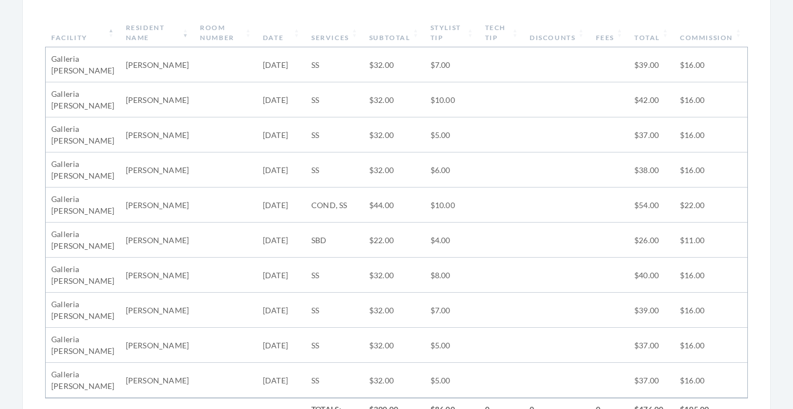
scroll to position [422, 0]
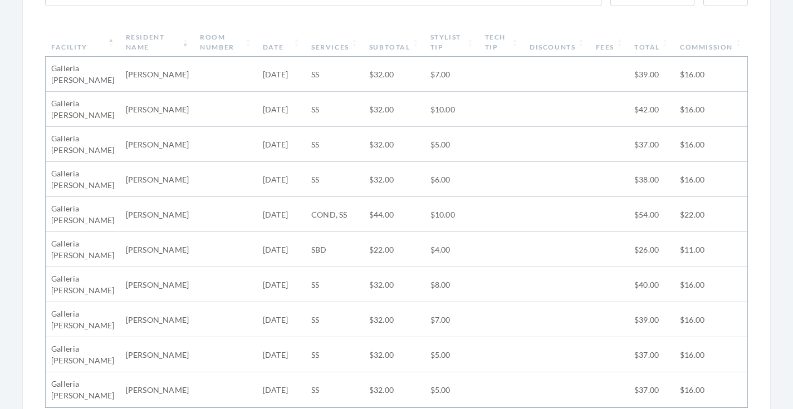
click at [457, 41] on th "Stylist Tip" at bounding box center [452, 42] width 55 height 29
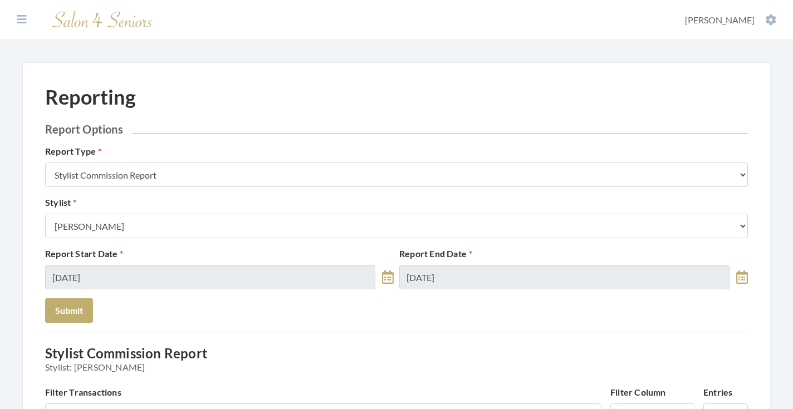
scroll to position [0, 0]
click at [19, 21] on icon at bounding box center [22, 19] width 10 height 11
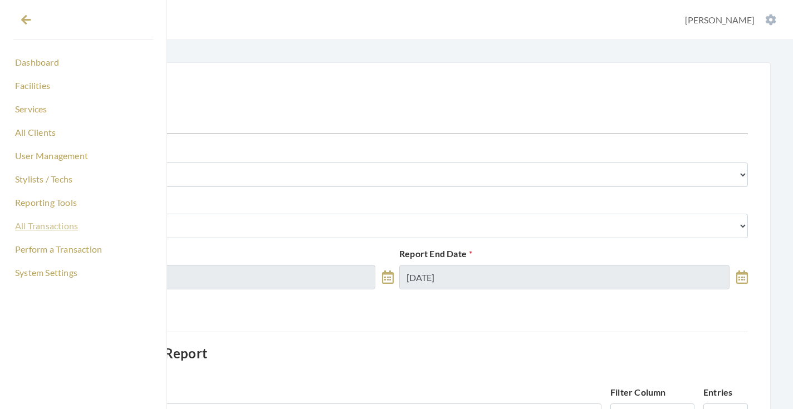
click at [52, 224] on link "All Transactions" at bounding box center [83, 226] width 140 height 19
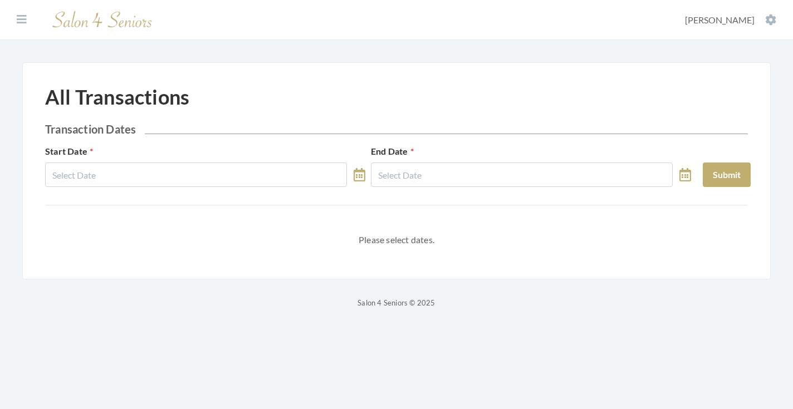
select select "8"
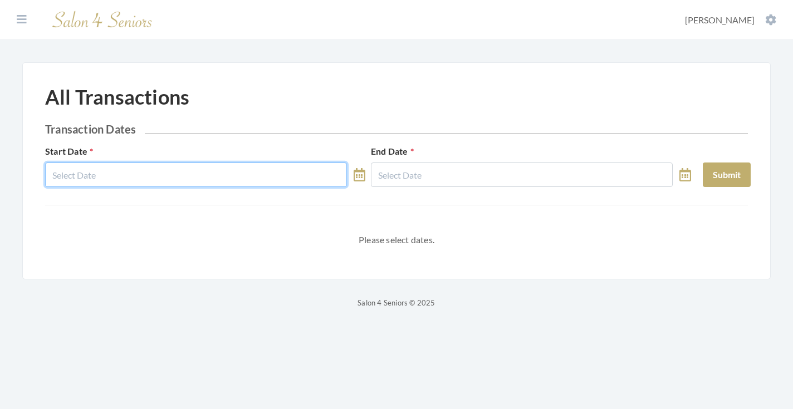
click at [184, 178] on body "Dashboard Facilities Services All Clients User Management Stylists / Techs Repo…" at bounding box center [396, 155] width 793 height 310
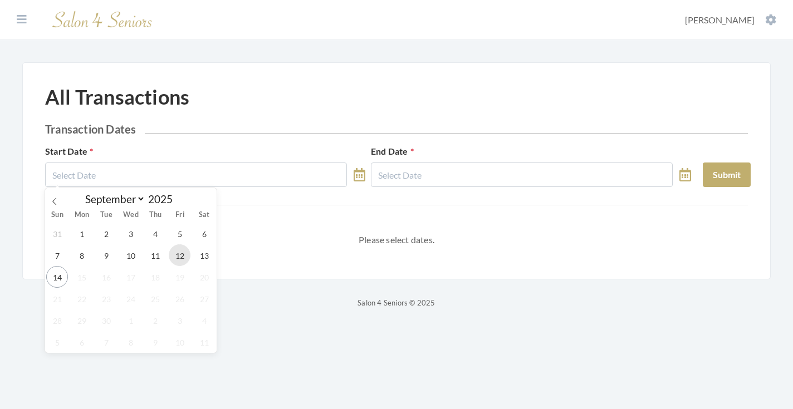
click at [177, 257] on span "12" at bounding box center [180, 256] width 22 height 22
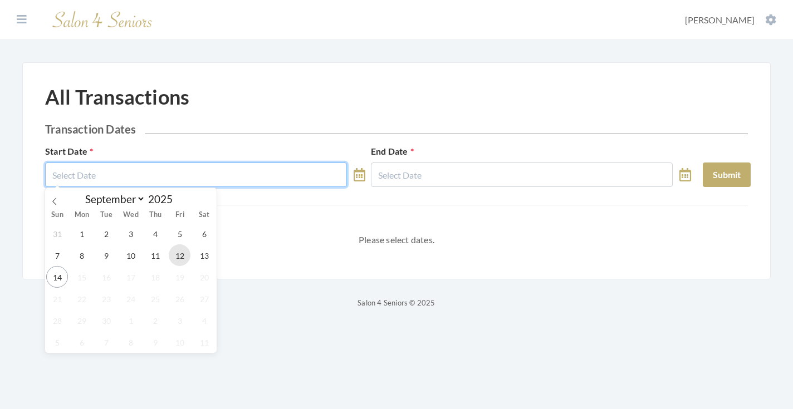
type input "[DATE]"
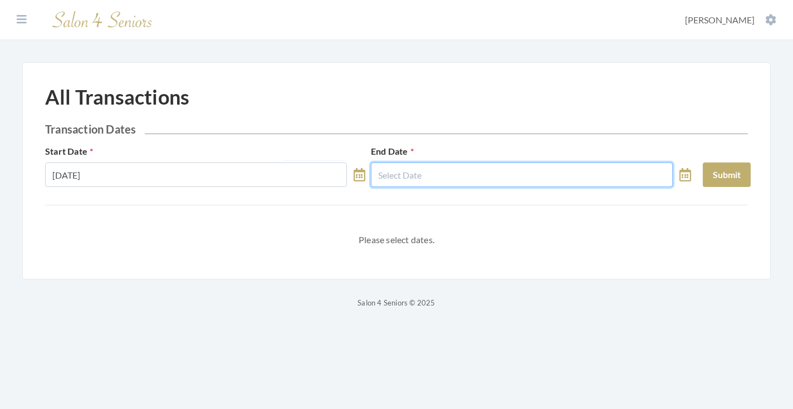
click at [443, 180] on input "text" at bounding box center [522, 175] width 302 height 25
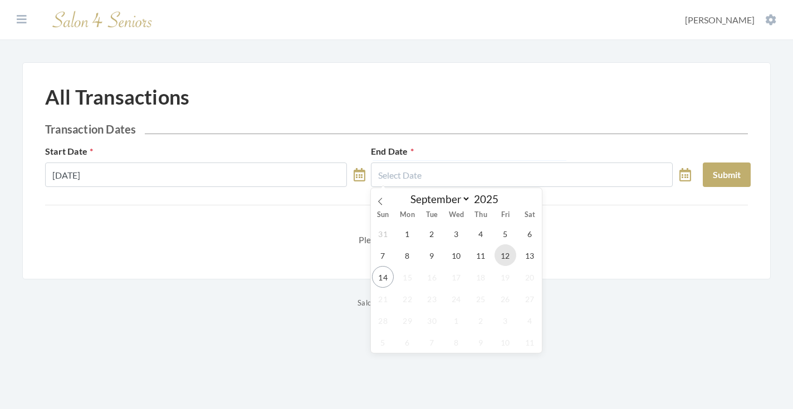
click at [507, 250] on span "12" at bounding box center [506, 256] width 22 height 22
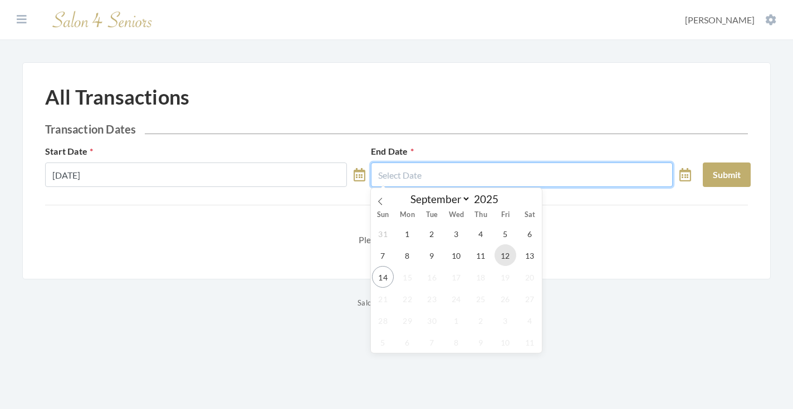
type input "[DATE]"
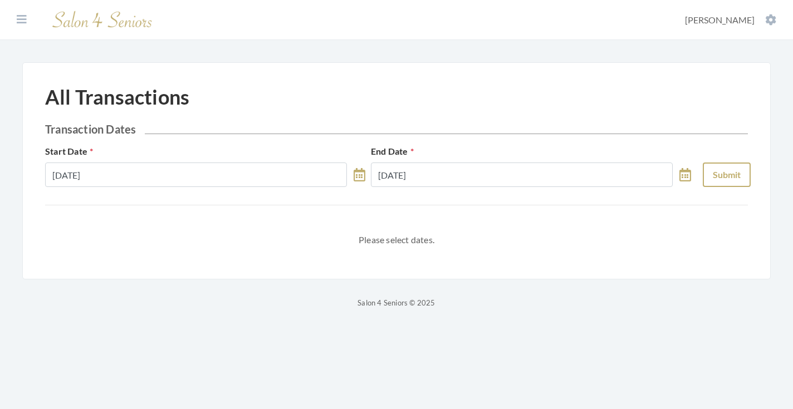
click at [729, 171] on button "Submit" at bounding box center [727, 175] width 48 height 25
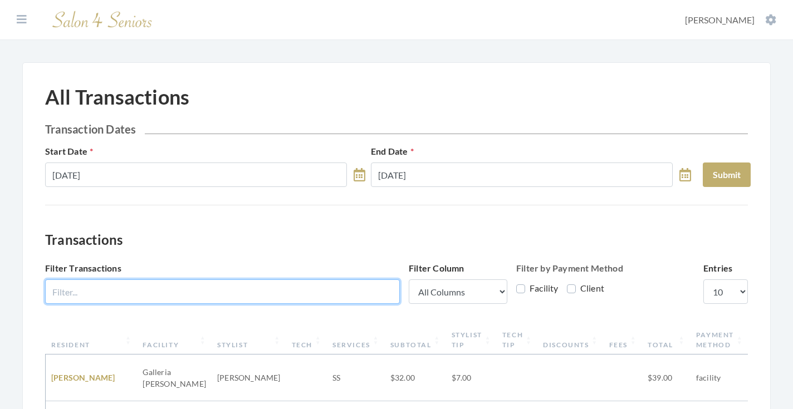
click at [277, 285] on input "Filter Transactions" at bounding box center [222, 292] width 355 height 25
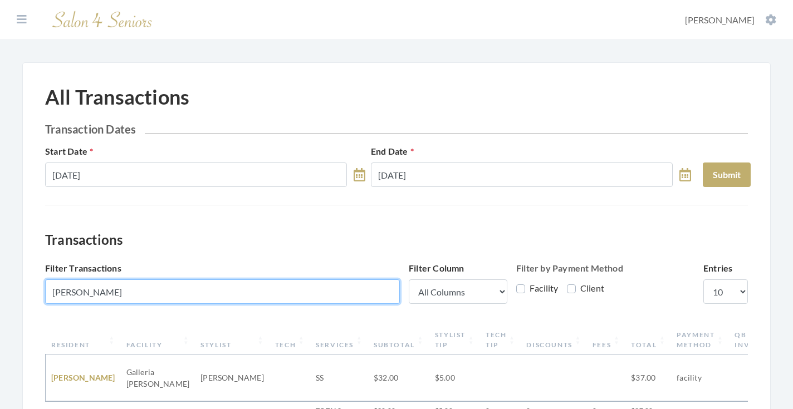
type input "[PERSON_NAME]"
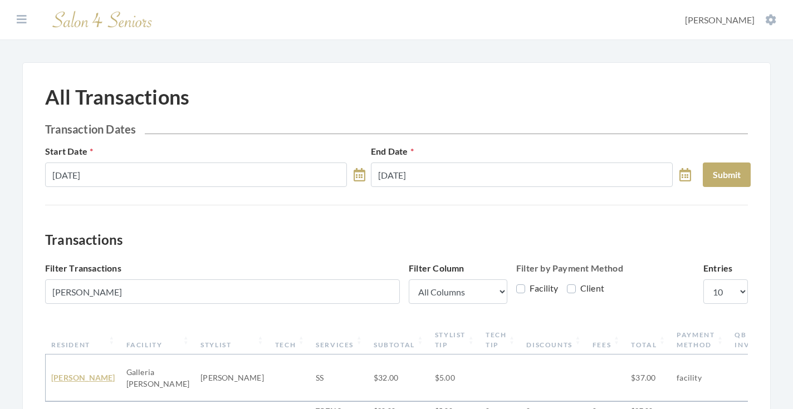
drag, startPoint x: 277, startPoint y: 285, endPoint x: 68, endPoint y: 373, distance: 226.9
click at [68, 373] on link "[PERSON_NAME]" at bounding box center [83, 377] width 64 height 9
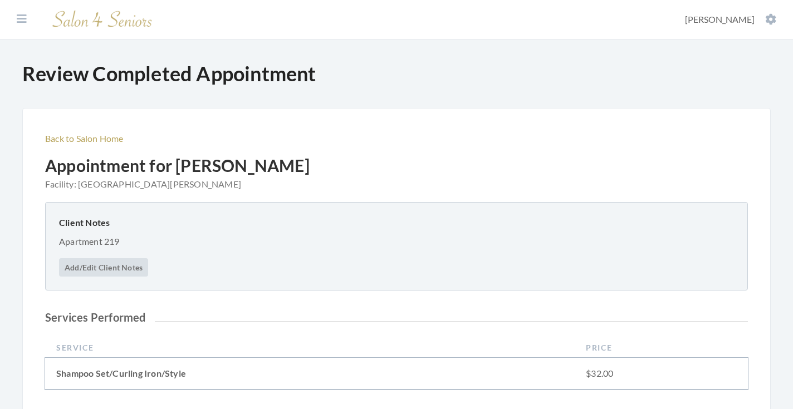
scroll to position [431, 0]
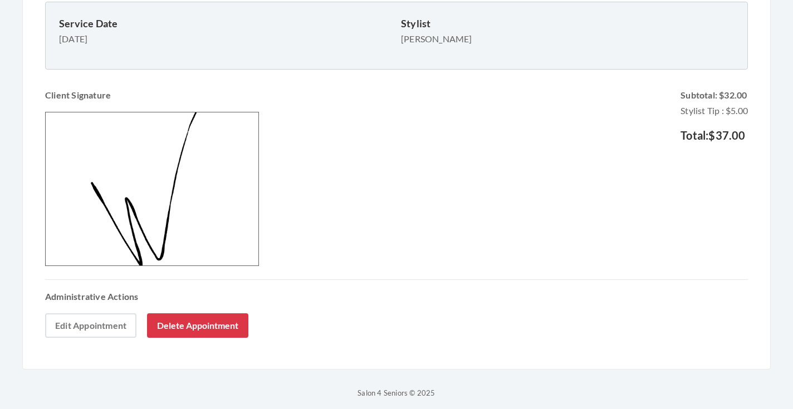
click at [113, 324] on link "Edit Appointment" at bounding box center [90, 326] width 91 height 25
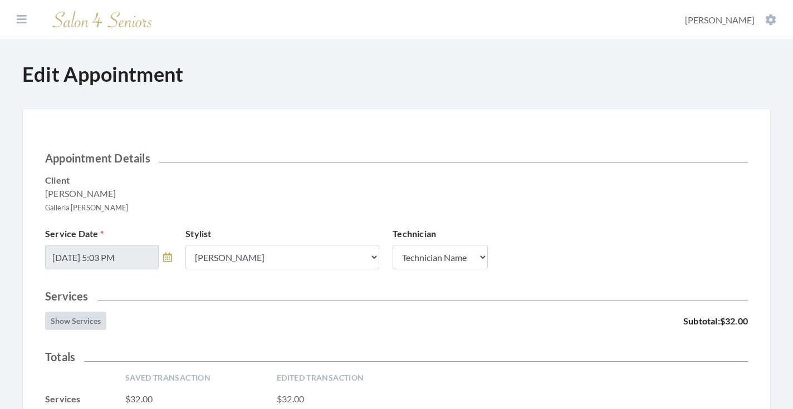
scroll to position [214, 0]
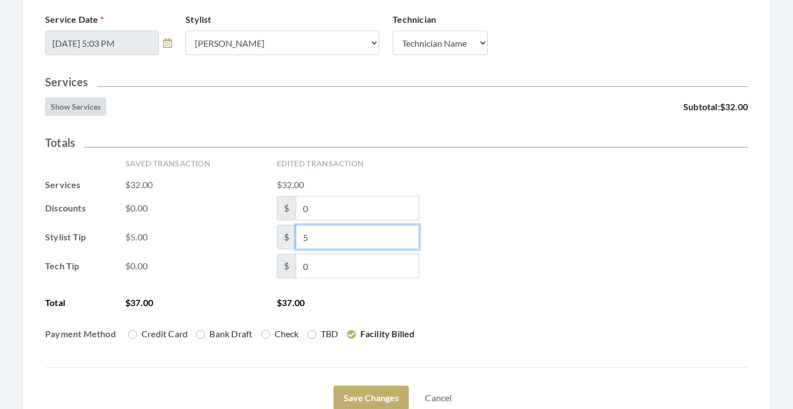
drag, startPoint x: 324, startPoint y: 244, endPoint x: 293, endPoint y: 237, distance: 31.4
click at [293, 237] on span "$ 5" at bounding box center [348, 237] width 143 height 25
type input "0"
click at [548, 235] on div "Stylist Tip $5.00 $ 0" at bounding box center [396, 237] width 703 height 25
click at [383, 389] on button "Save Changes" at bounding box center [371, 398] width 75 height 25
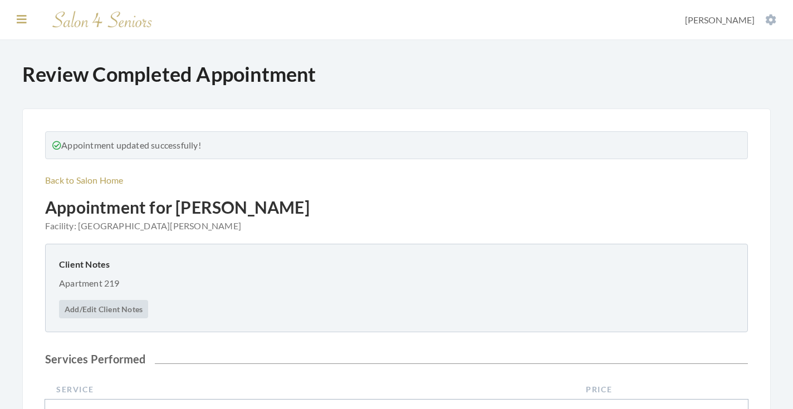
click at [21, 18] on icon at bounding box center [22, 19] width 10 height 11
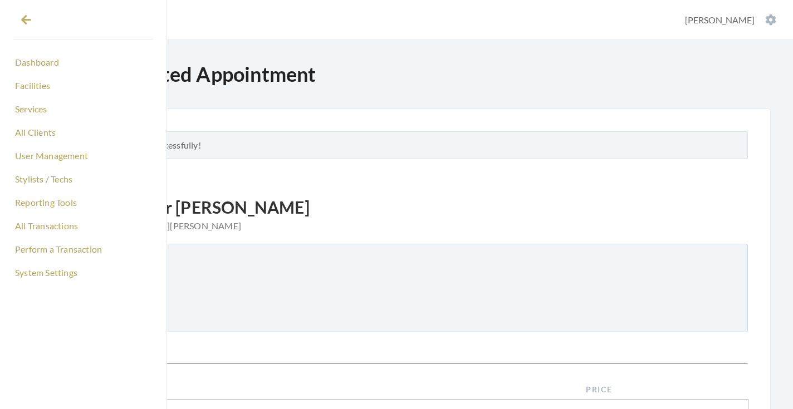
click at [40, 60] on link "Dashboard" at bounding box center [83, 62] width 140 height 19
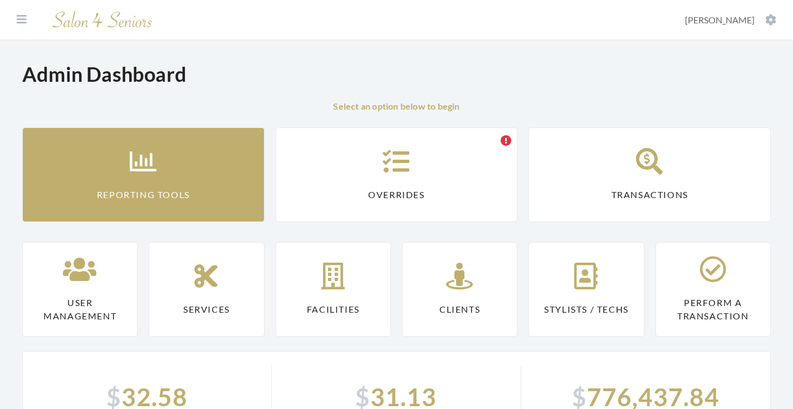
click at [171, 174] on link "Reporting Tools" at bounding box center [143, 175] width 242 height 95
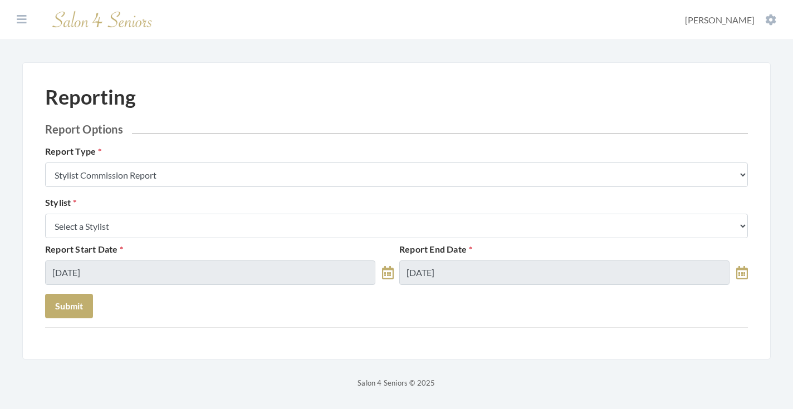
select select "8"
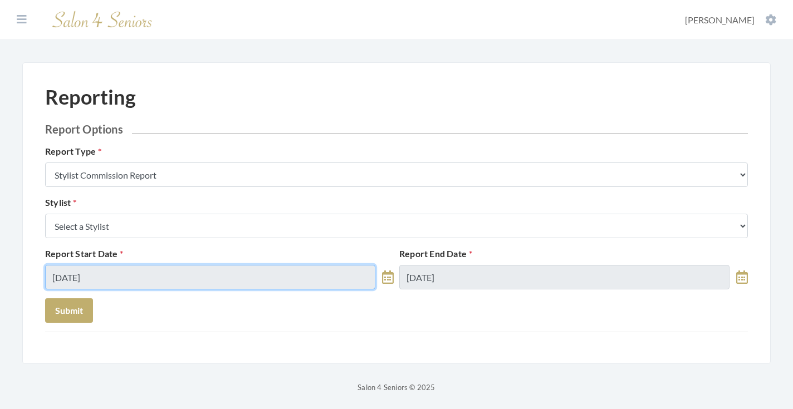
scroll to position [2, 0]
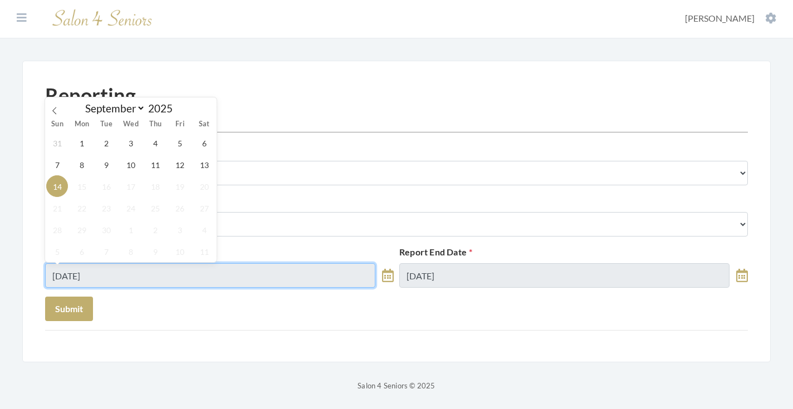
click at [206, 270] on input "09/14/2025" at bounding box center [210, 275] width 330 height 25
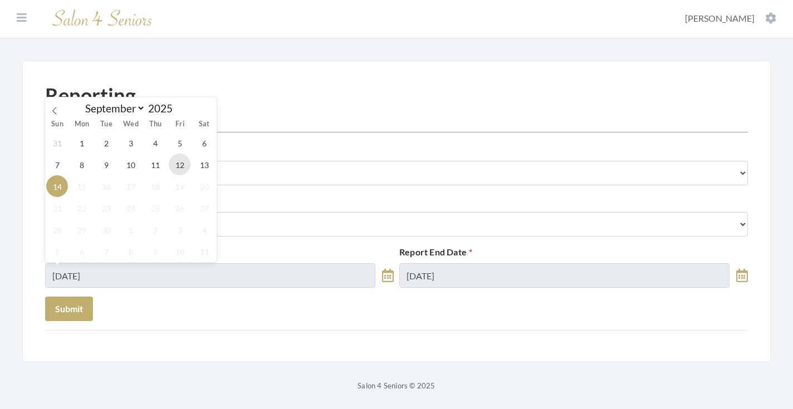
click at [176, 167] on span "12" at bounding box center [180, 165] width 22 height 22
type input "[DATE]"
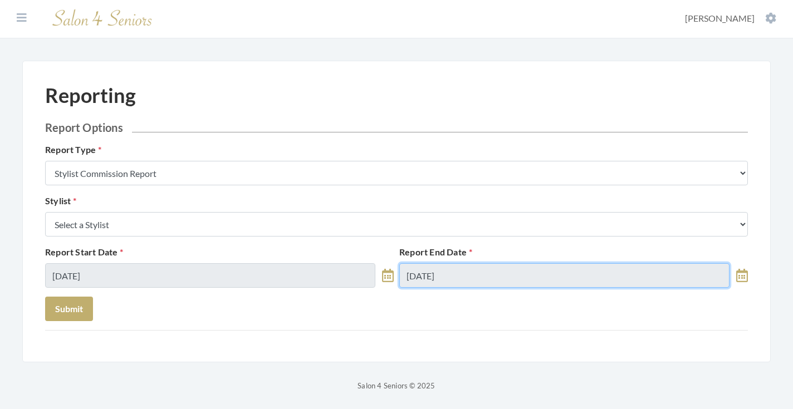
click at [424, 268] on input "09/14/2025" at bounding box center [564, 275] width 330 height 25
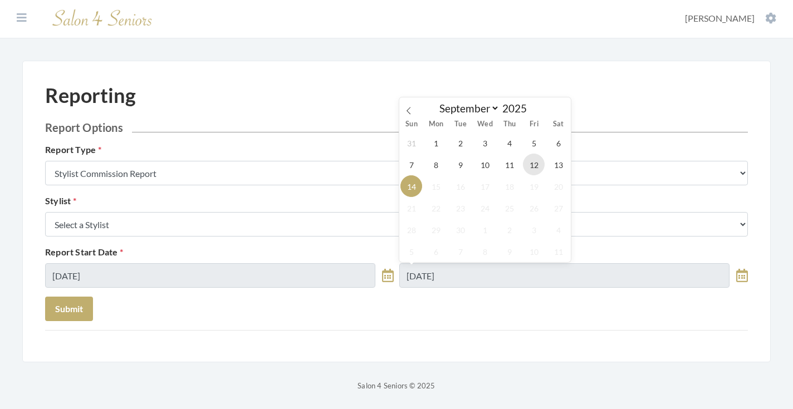
click at [535, 170] on span "12" at bounding box center [534, 165] width 22 height 22
type input "09/12/2025"
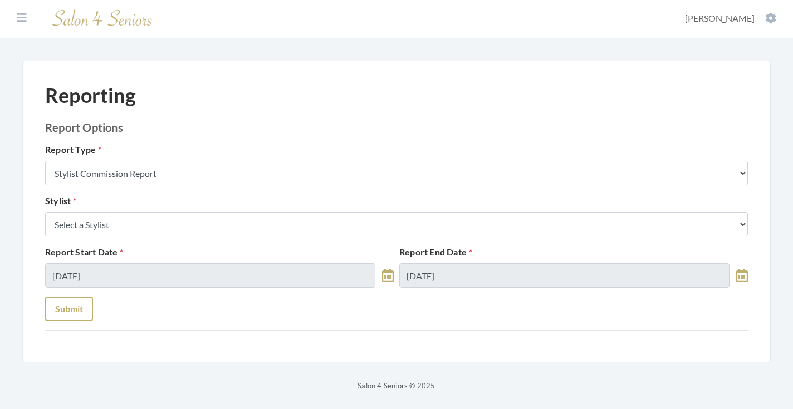
click at [67, 313] on button "Submit" at bounding box center [69, 309] width 48 height 25
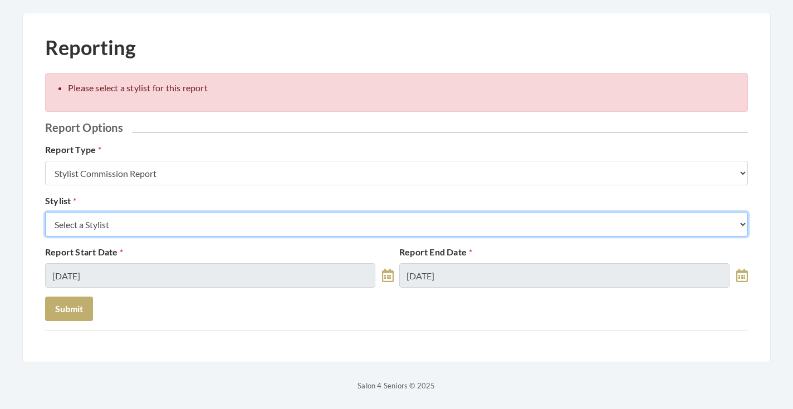
scroll to position [50, 0]
click at [194, 214] on select "Select a Stylist [PERSON_NAME] [PERSON_NAME] [PERSON_NAME] [PERSON_NAME] [PERSO…" at bounding box center [396, 224] width 703 height 25
select select "146"
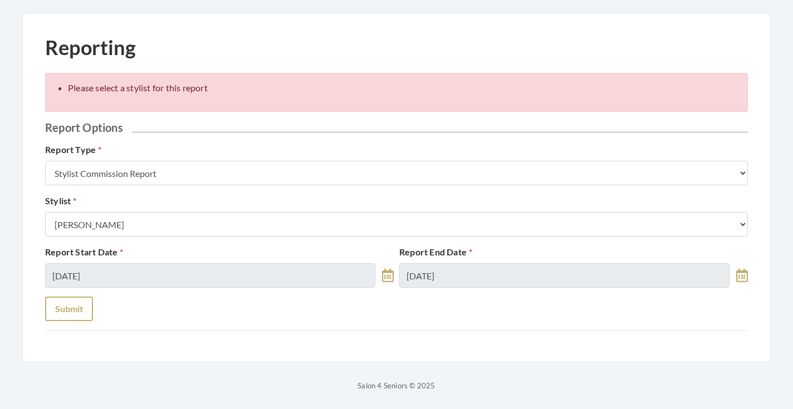
click at [84, 301] on button "Submit" at bounding box center [69, 309] width 48 height 25
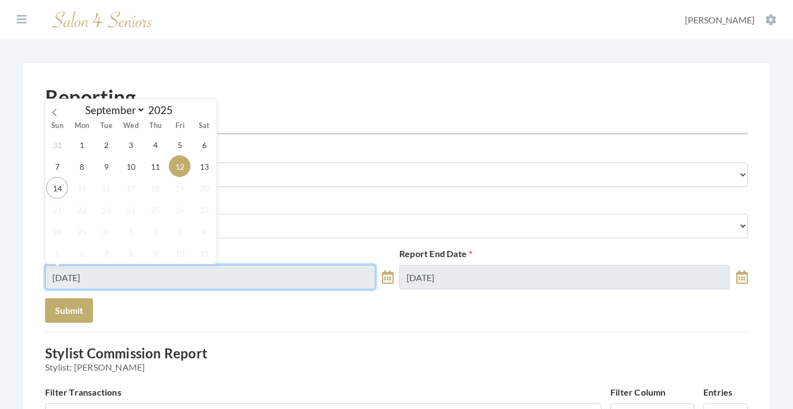
click at [150, 276] on input "[DATE]" at bounding box center [210, 277] width 330 height 25
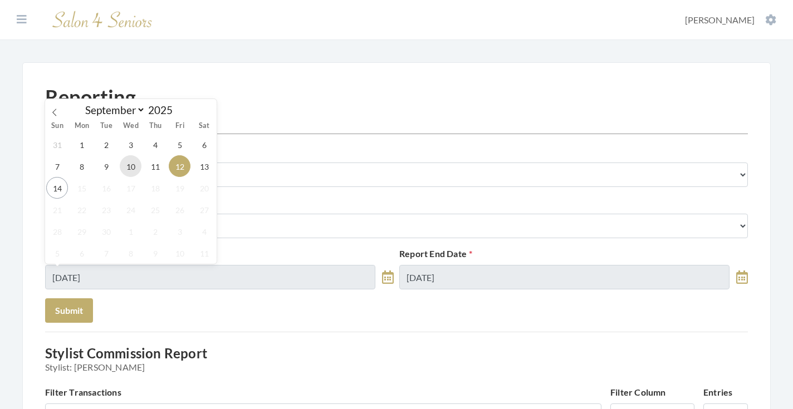
click at [135, 162] on span "10" at bounding box center [131, 166] width 22 height 22
type input "09/10/2025"
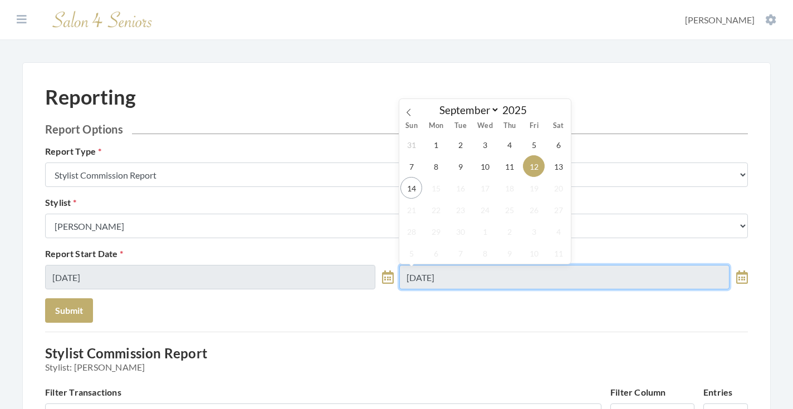
click at [448, 266] on input "[DATE]" at bounding box center [564, 277] width 330 height 25
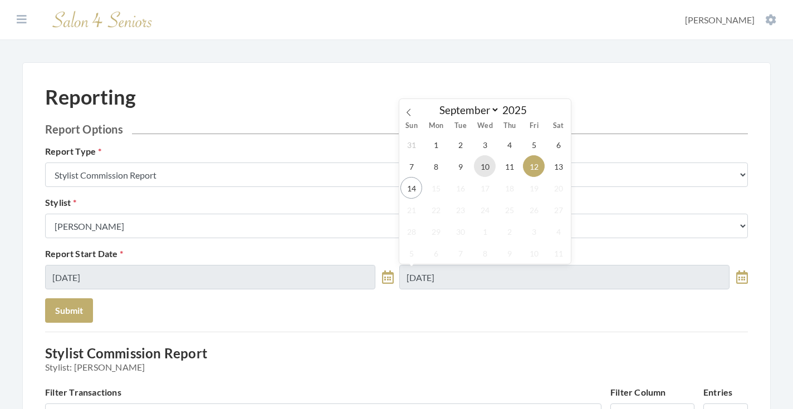
click at [492, 166] on span "10" at bounding box center [485, 166] width 22 height 22
type input "[DATE]"
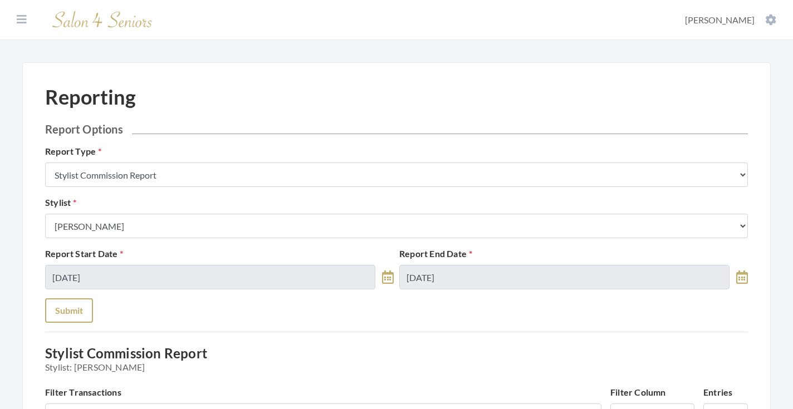
click at [67, 308] on button "Submit" at bounding box center [69, 311] width 48 height 25
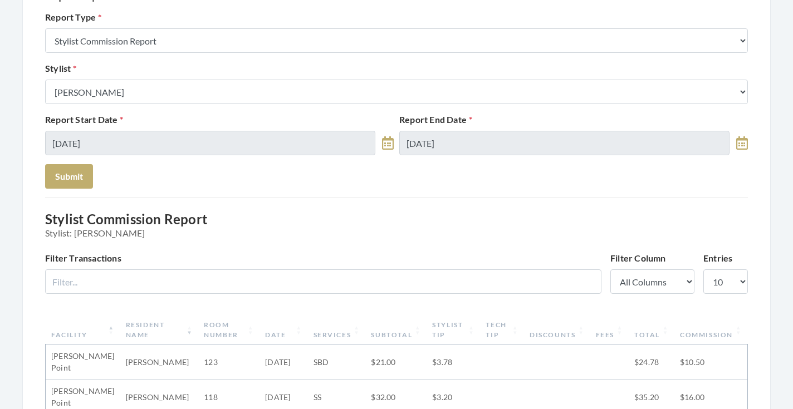
scroll to position [32, 0]
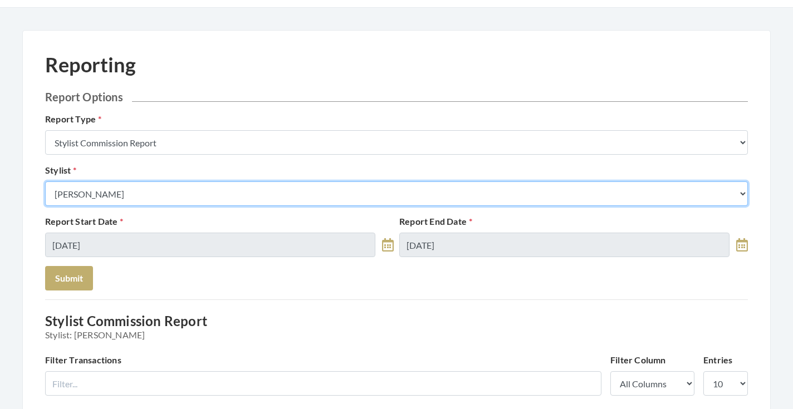
select select "153"
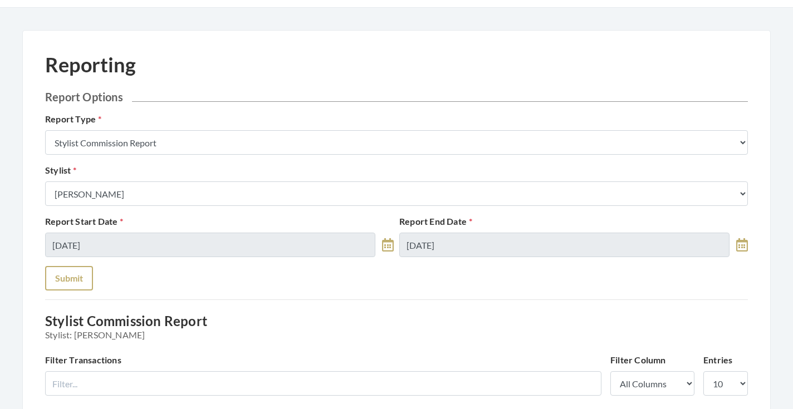
click at [74, 280] on button "Submit" at bounding box center [69, 278] width 48 height 25
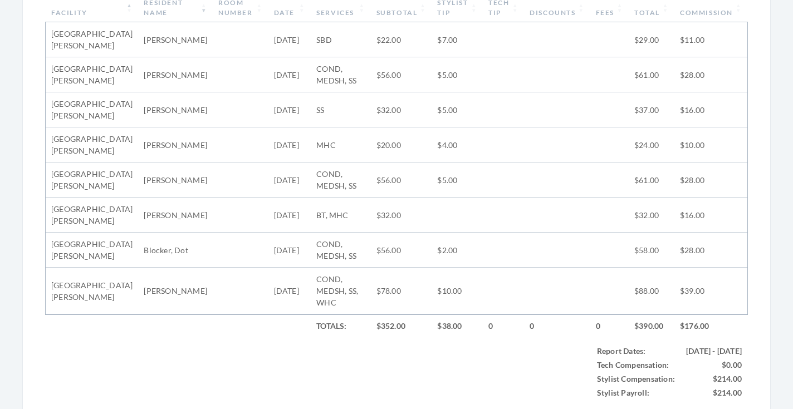
scroll to position [452, 0]
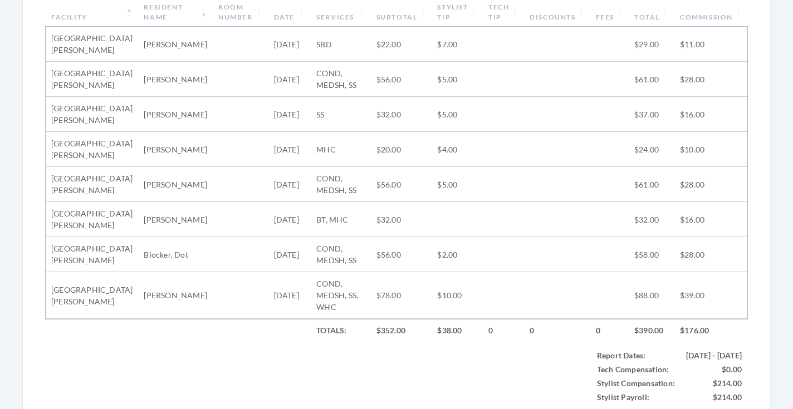
click at [402, 12] on th "Subtotal" at bounding box center [401, 12] width 61 height 29
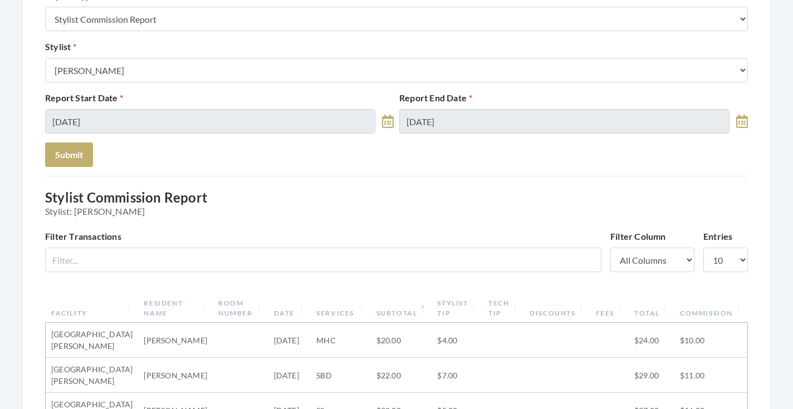
scroll to position [104, 0]
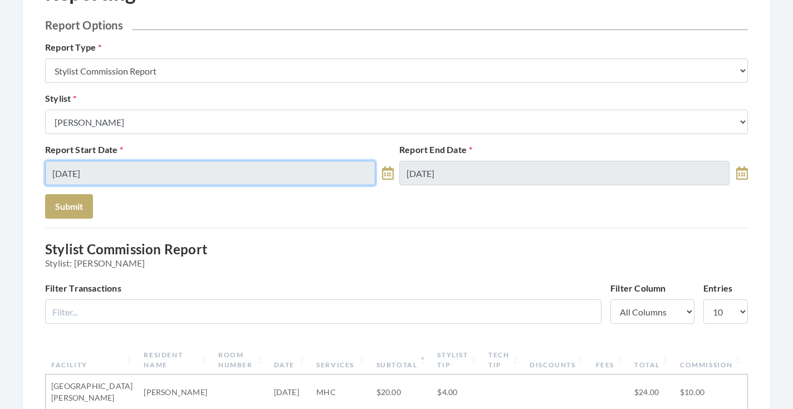
click at [358, 172] on input "[DATE]" at bounding box center [210, 173] width 330 height 25
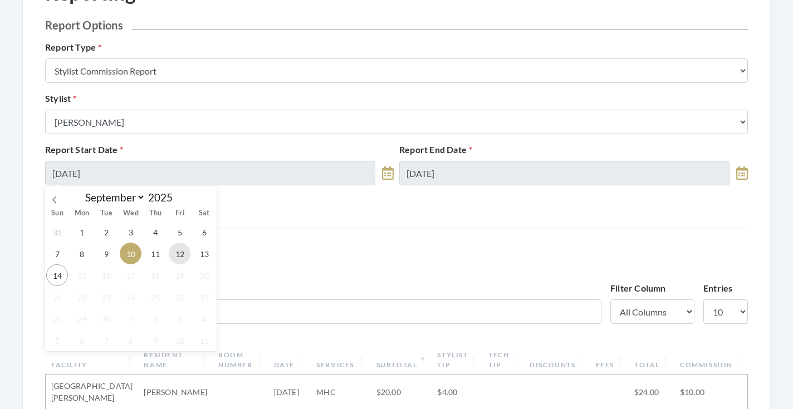
click at [173, 258] on span "12" at bounding box center [180, 254] width 22 height 22
type input "[DATE]"
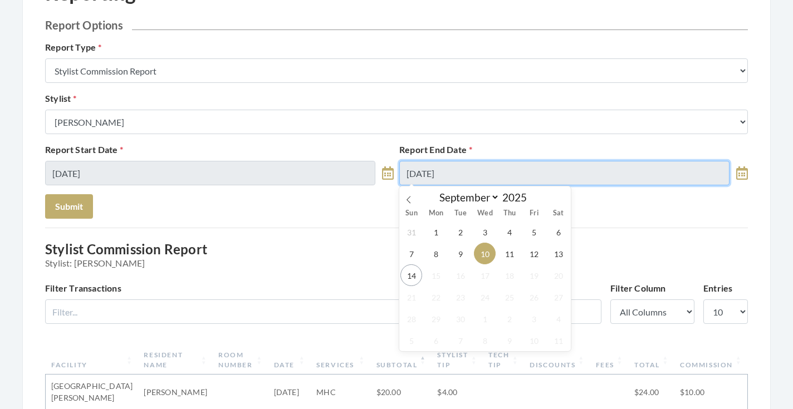
click at [579, 173] on input "[DATE]" at bounding box center [564, 173] width 330 height 25
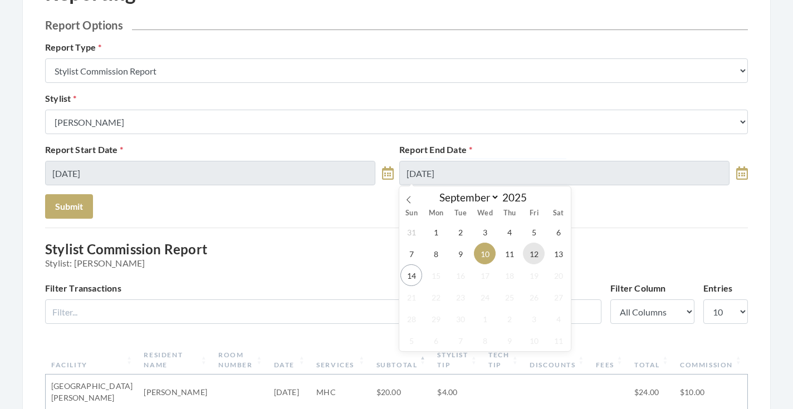
click at [529, 248] on span "12" at bounding box center [534, 254] width 22 height 22
type input "[DATE]"
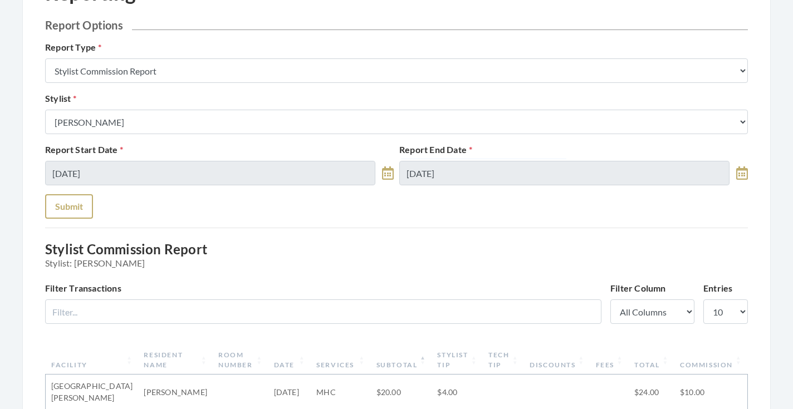
click at [84, 208] on button "Submit" at bounding box center [69, 206] width 48 height 25
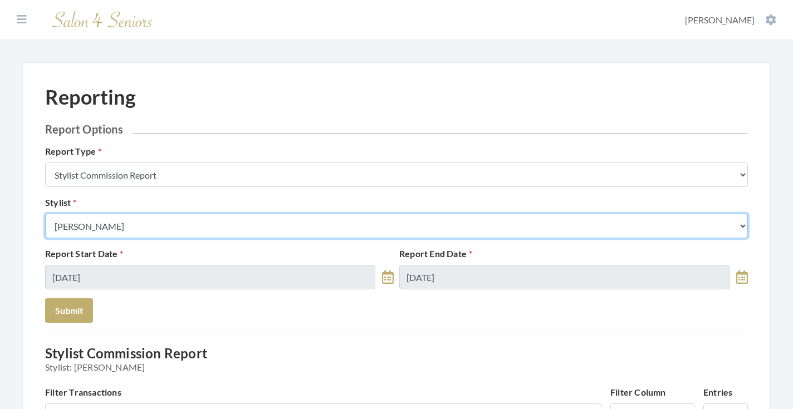
select select "18"
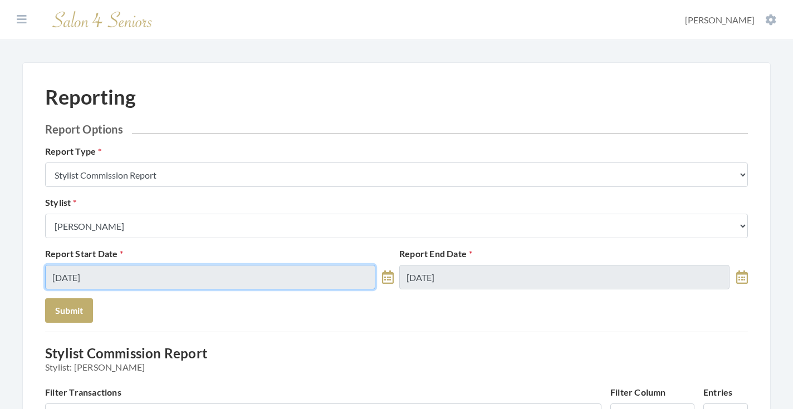
click at [292, 276] on input "09/12/2025" at bounding box center [210, 277] width 330 height 25
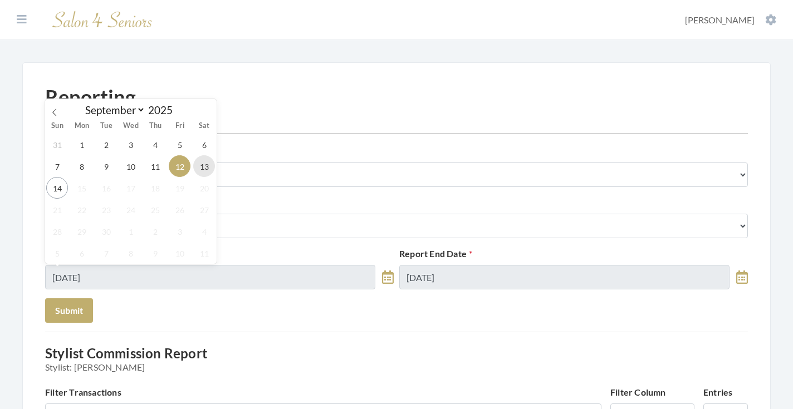
click at [206, 177] on span "13" at bounding box center [204, 166] width 22 height 22
type input "09/13/2025"
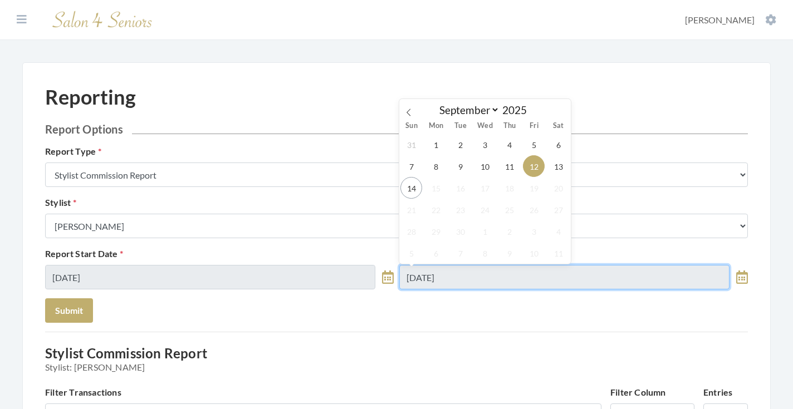
click at [462, 275] on input "09/12/2025" at bounding box center [564, 277] width 330 height 25
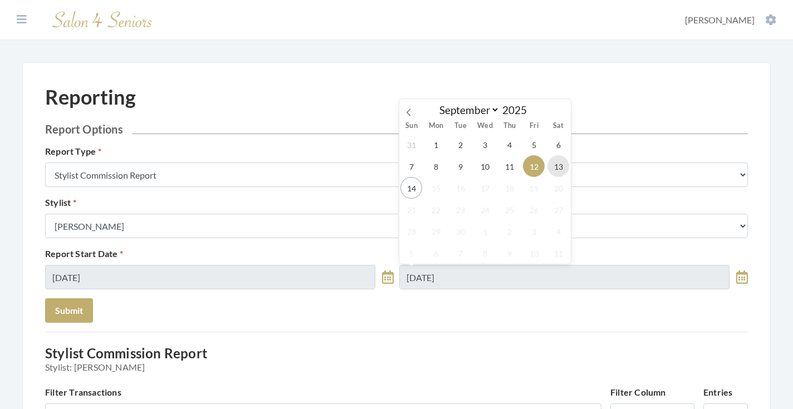
click at [554, 171] on span "13" at bounding box center [559, 166] width 22 height 22
type input "09/13/2025"
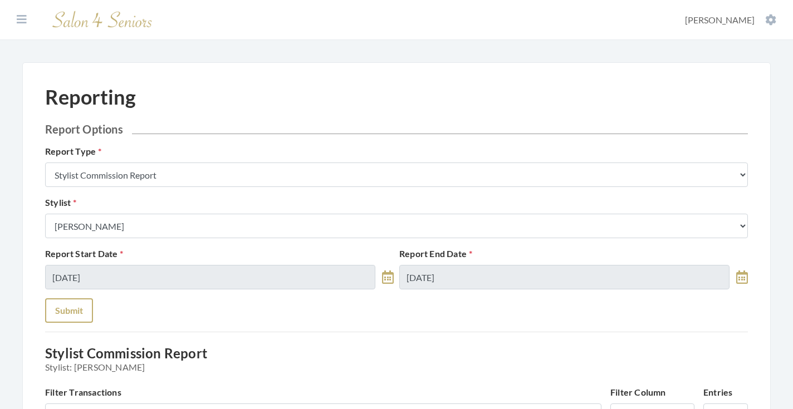
click at [70, 300] on button "Submit" at bounding box center [69, 311] width 48 height 25
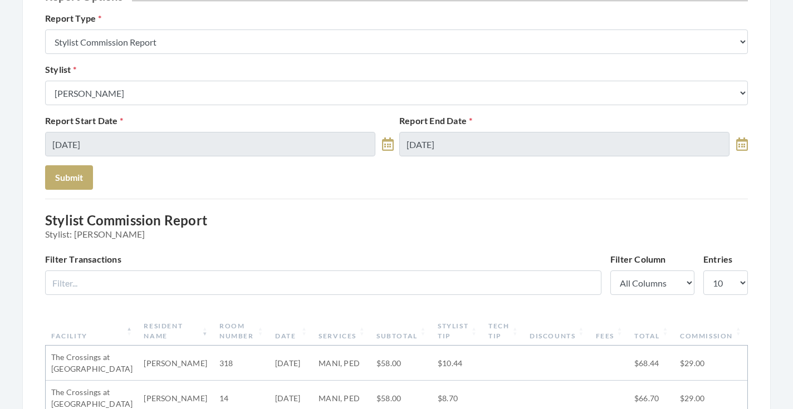
scroll to position [75, 0]
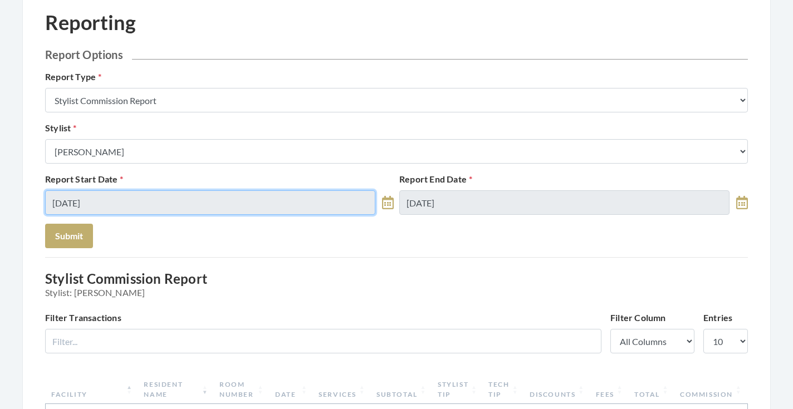
click at [244, 203] on input "[DATE]" at bounding box center [210, 203] width 330 height 25
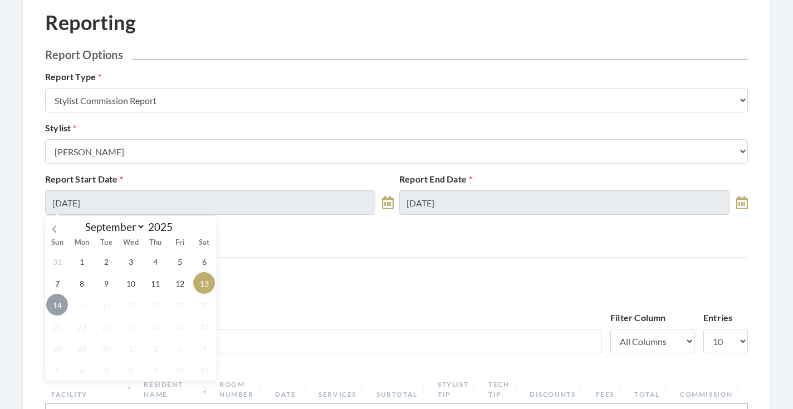
click at [57, 309] on span "14" at bounding box center [57, 305] width 22 height 22
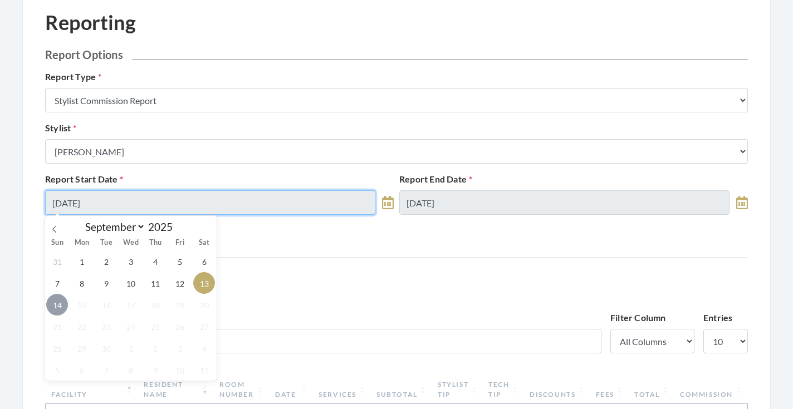
type input "09/14/2025"
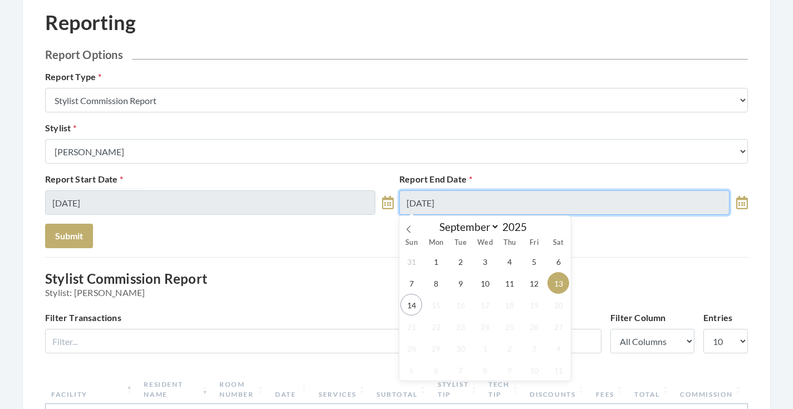
click at [489, 209] on input "[DATE]" at bounding box center [564, 203] width 330 height 25
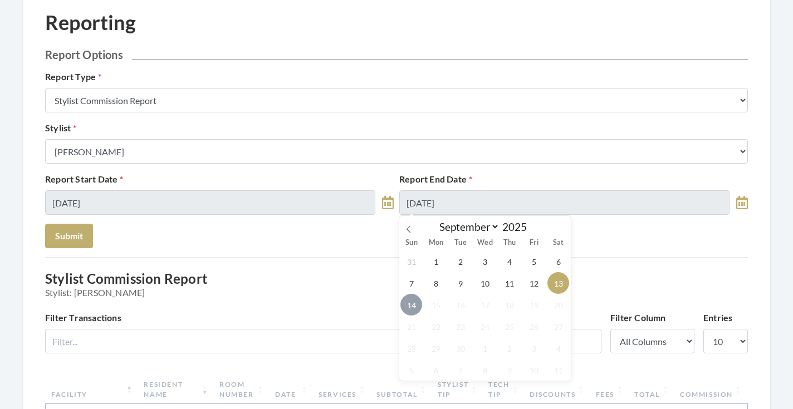
click at [416, 305] on span "14" at bounding box center [412, 305] width 22 height 22
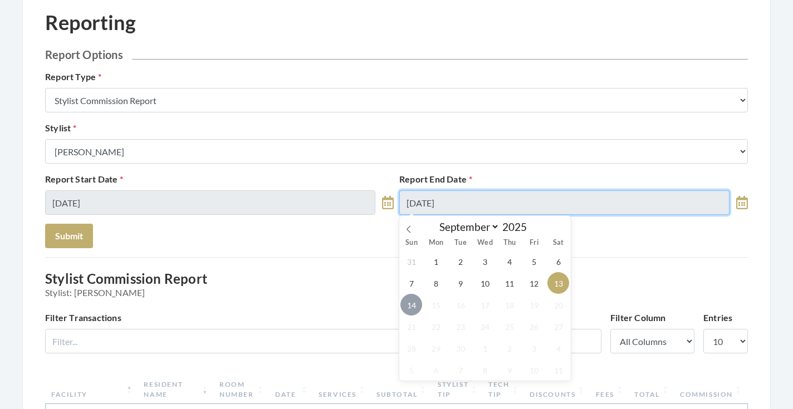
type input "09/14/2025"
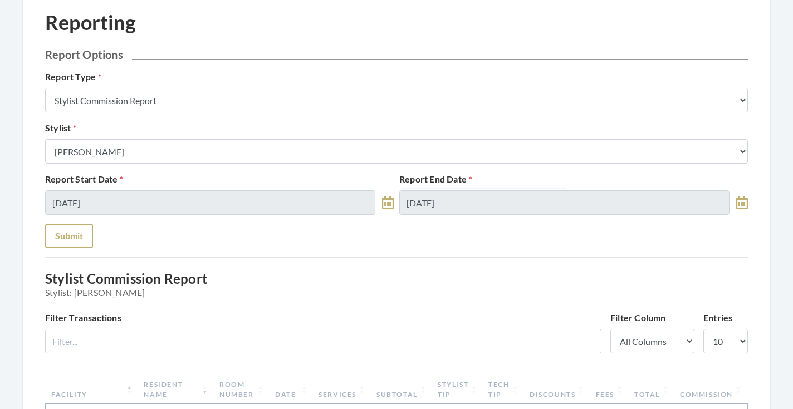
click at [75, 235] on button "Submit" at bounding box center [69, 236] width 48 height 25
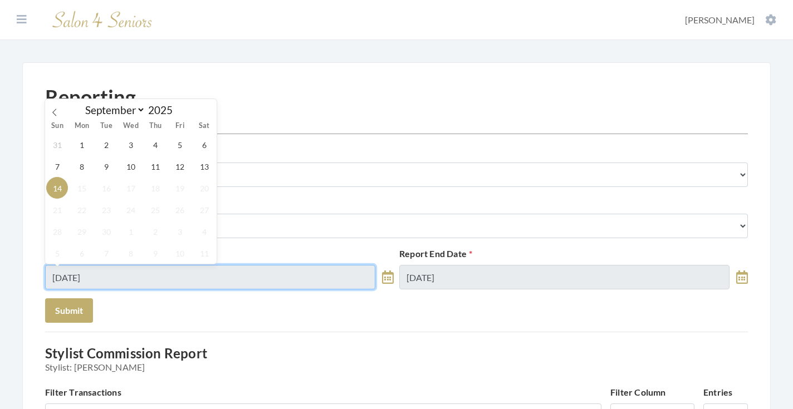
click at [173, 272] on input "[DATE]" at bounding box center [210, 277] width 330 height 25
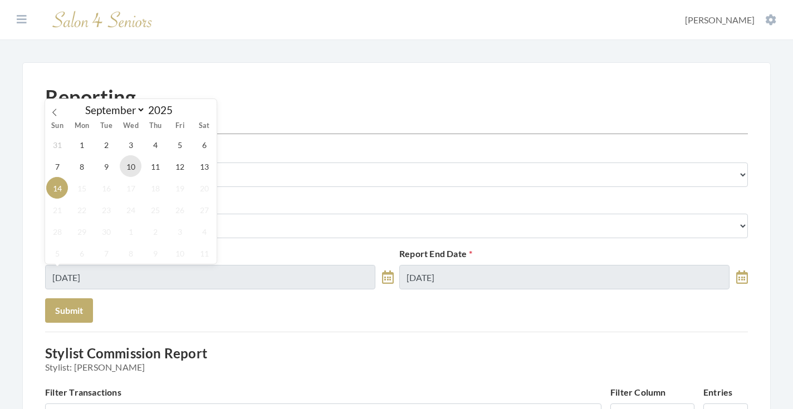
click at [137, 173] on span "10" at bounding box center [131, 166] width 22 height 22
type input "[DATE]"
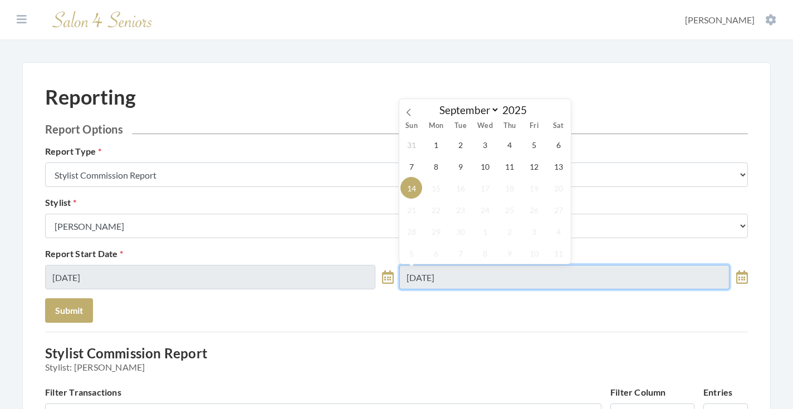
click at [441, 274] on input "[DATE]" at bounding box center [564, 277] width 330 height 25
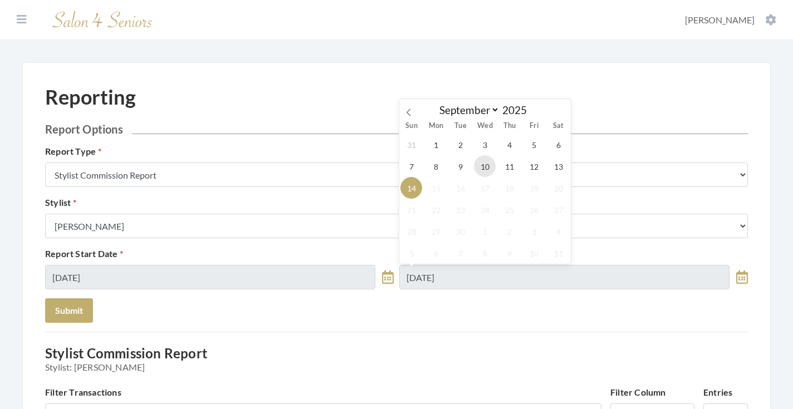
click at [482, 169] on span "10" at bounding box center [485, 166] width 22 height 22
type input "[DATE]"
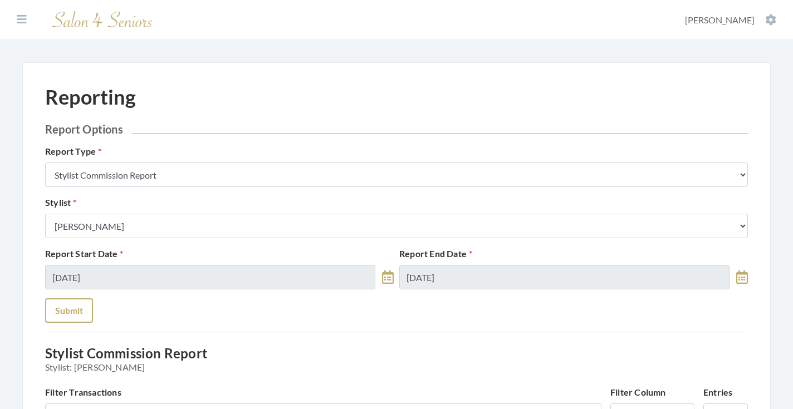
click at [80, 316] on button "Submit" at bounding box center [69, 311] width 48 height 25
